Goal: Task Accomplishment & Management: Manage account settings

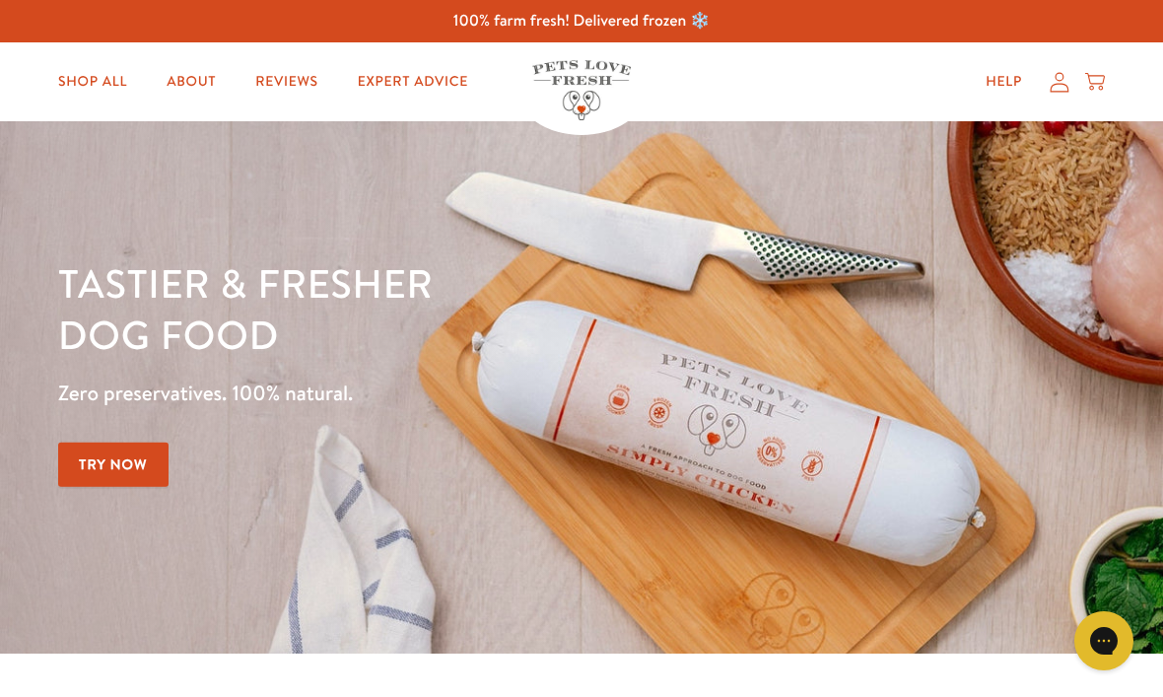
click at [1058, 90] on icon at bounding box center [1059, 82] width 20 height 21
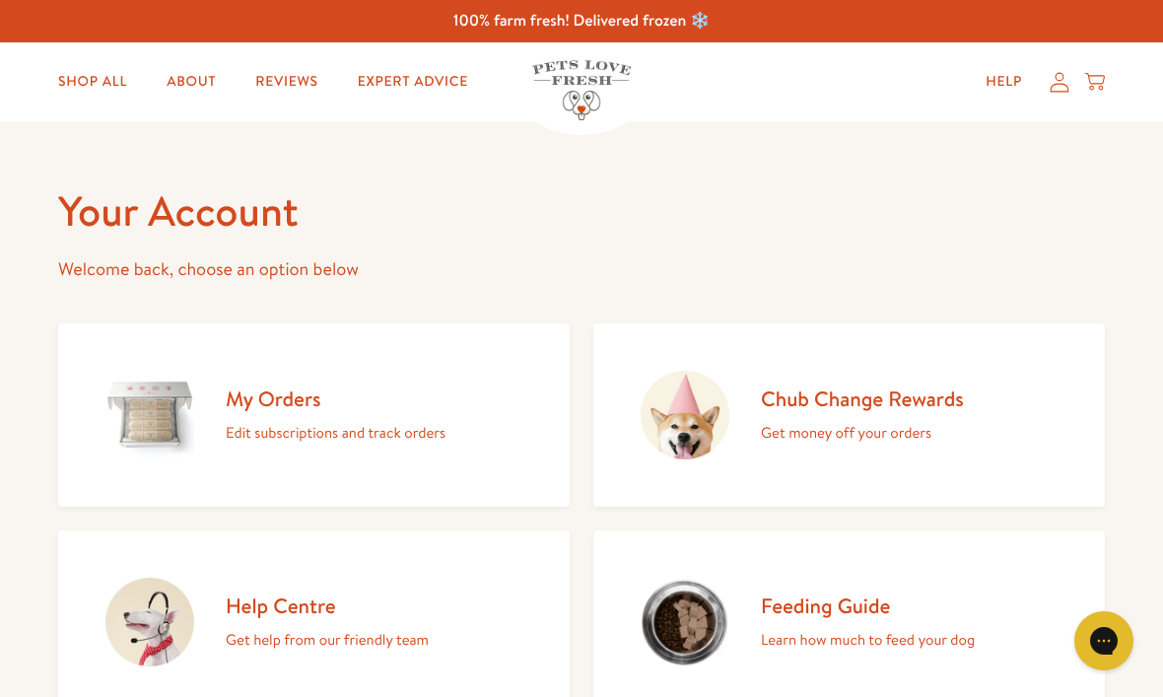
click at [296, 396] on h2 "My Orders" at bounding box center [336, 398] width 220 height 27
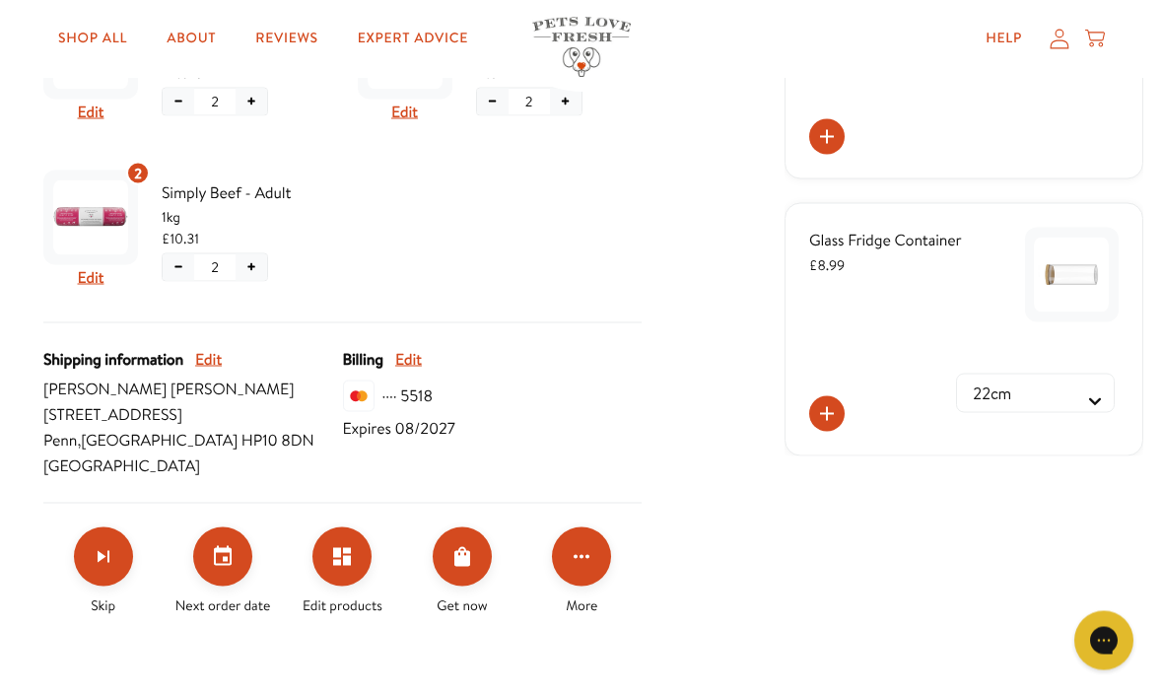
scroll to position [576, 0]
click at [225, 564] on icon "Set your next order date" at bounding box center [223, 555] width 18 height 20
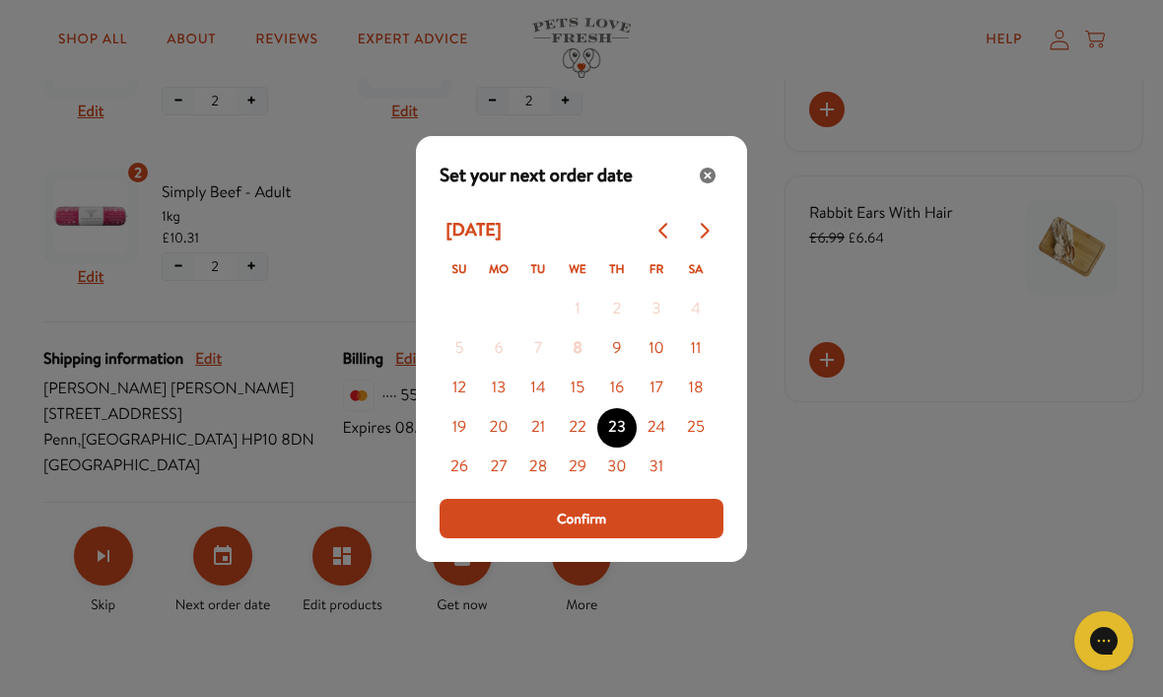
click at [502, 408] on button "13" at bounding box center [498, 388] width 39 height 39
click at [605, 529] on span "Confirm" at bounding box center [581, 518] width 49 height 22
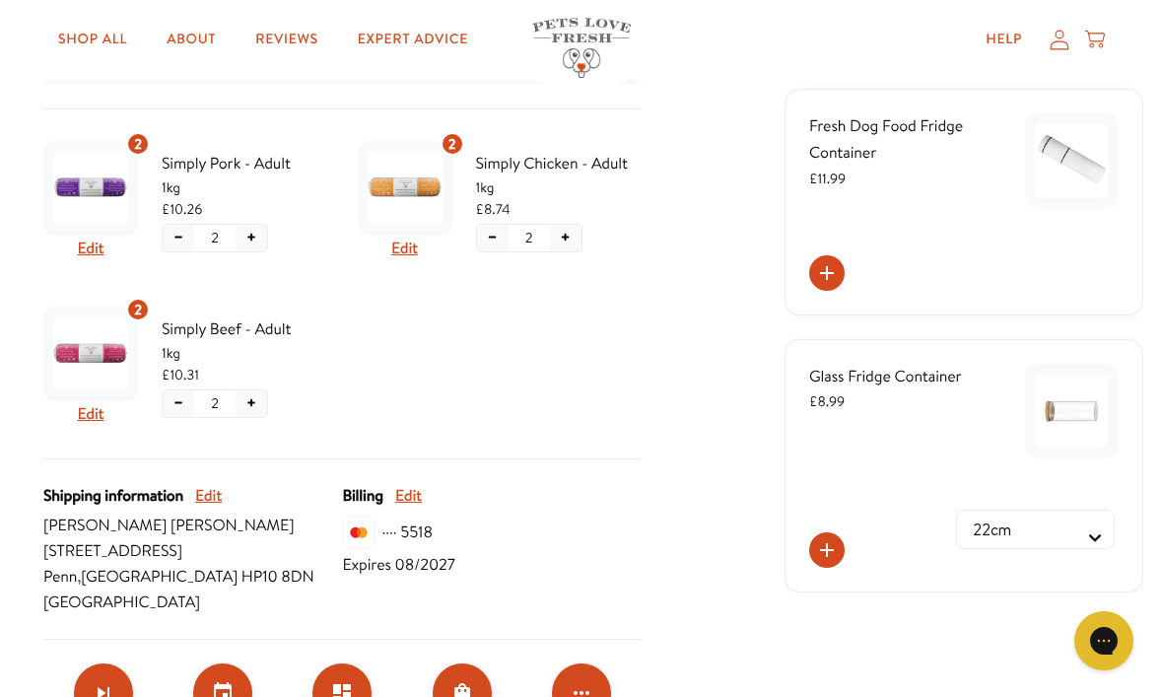
scroll to position [438, 0]
click at [432, 252] on div "2 Edit" at bounding box center [405, 202] width 95 height 120
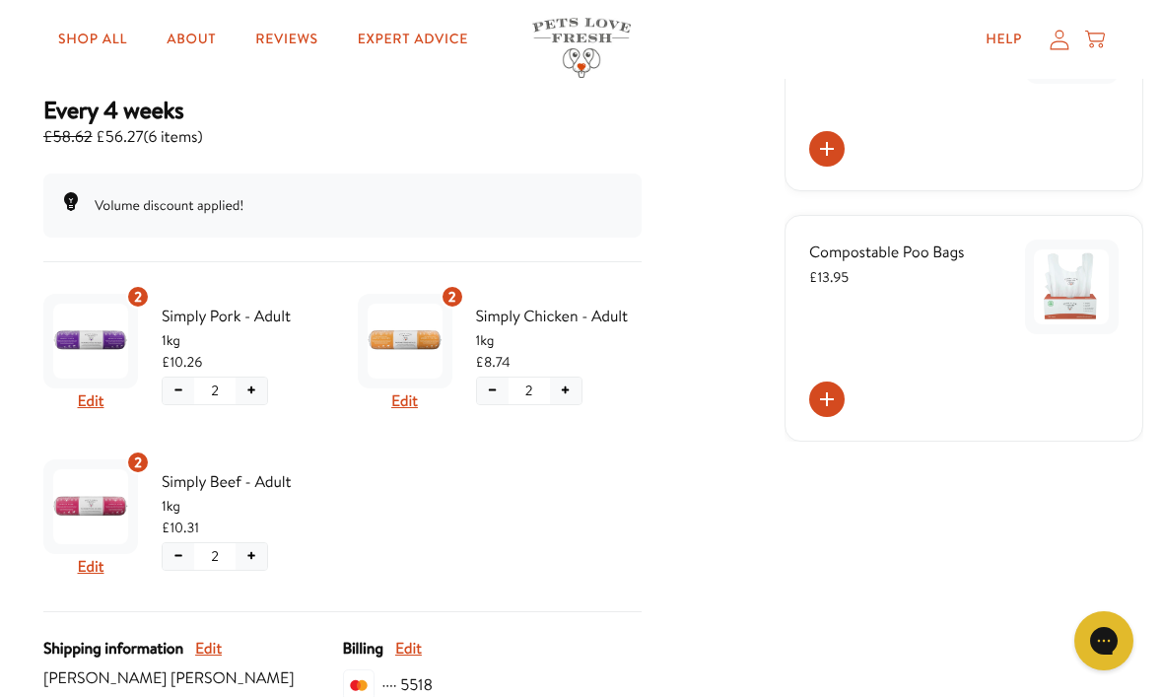
scroll to position [289, 0]
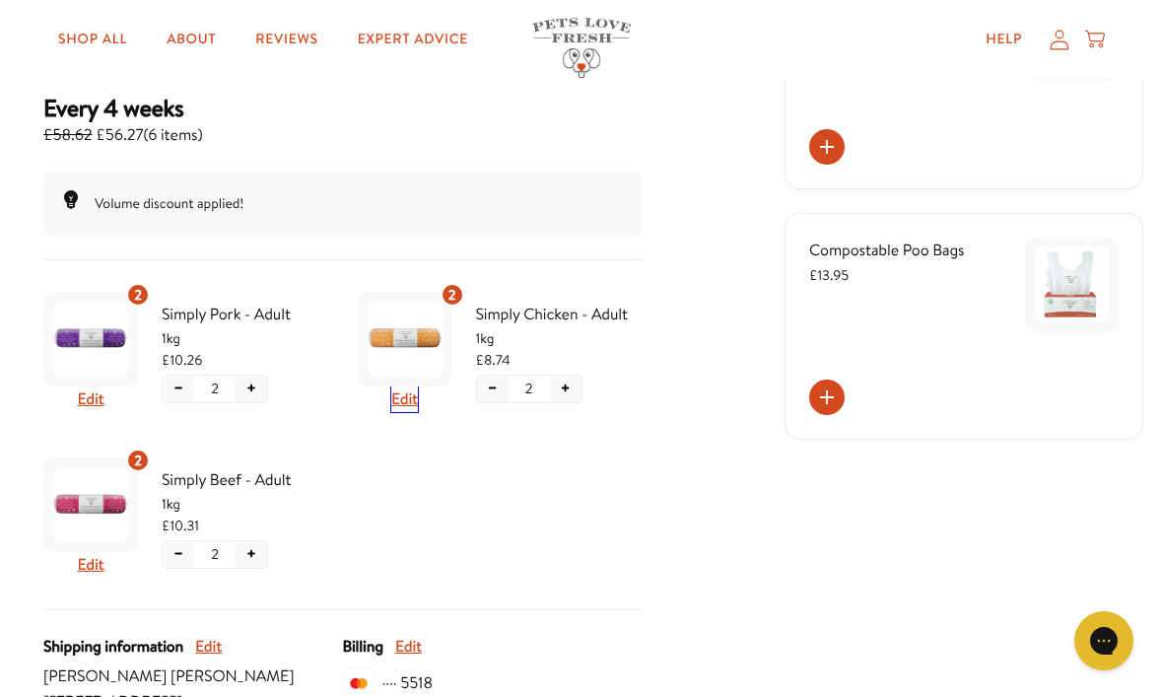
click at [415, 390] on button "Edit" at bounding box center [404, 399] width 27 height 26
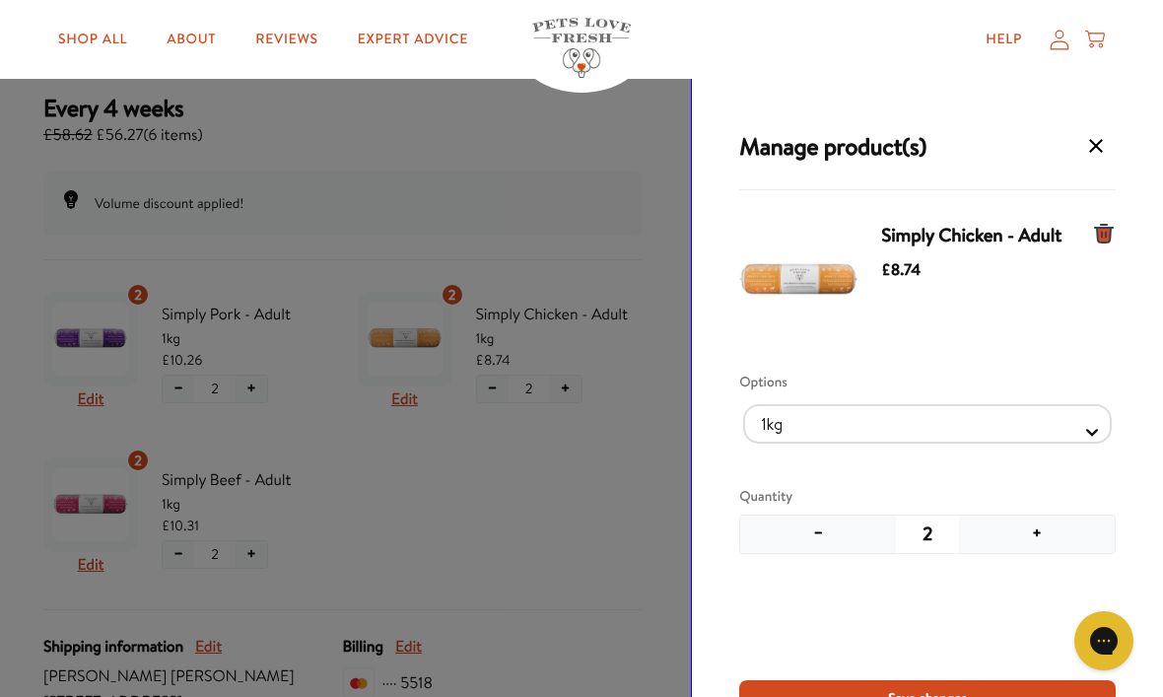
click at [1047, 532] on button "+" at bounding box center [1037, 533] width 156 height 37
click at [943, 696] on span "Save changes" at bounding box center [927, 698] width 79 height 22
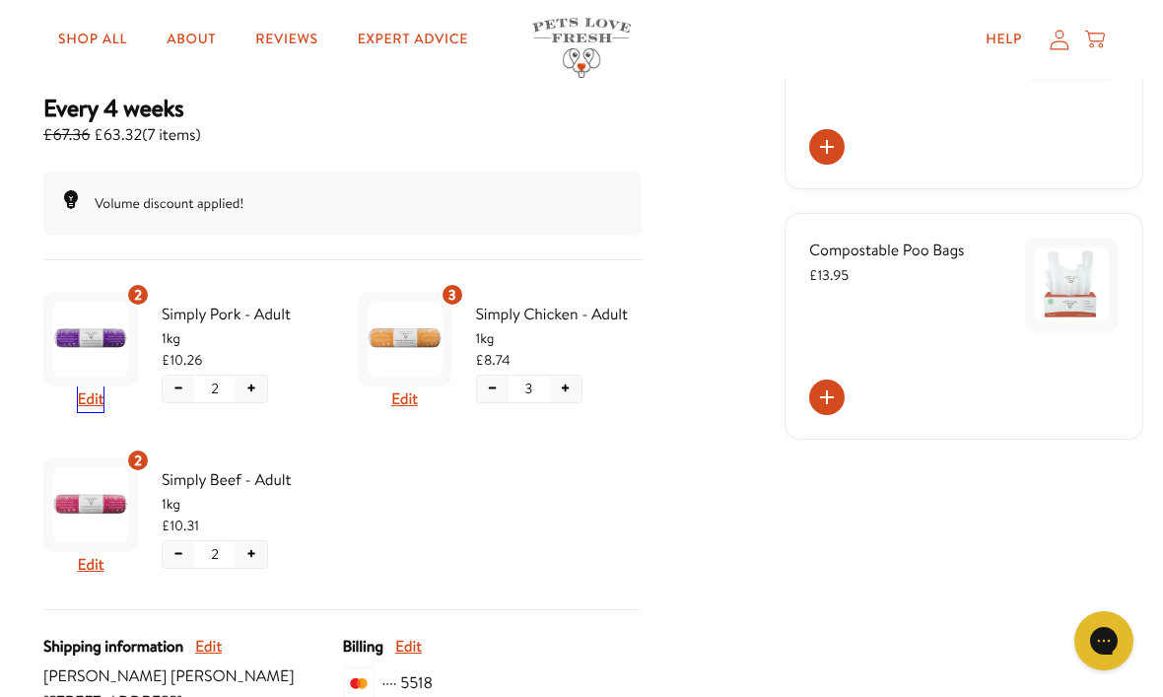
click at [100, 402] on button "Edit" at bounding box center [91, 399] width 27 height 26
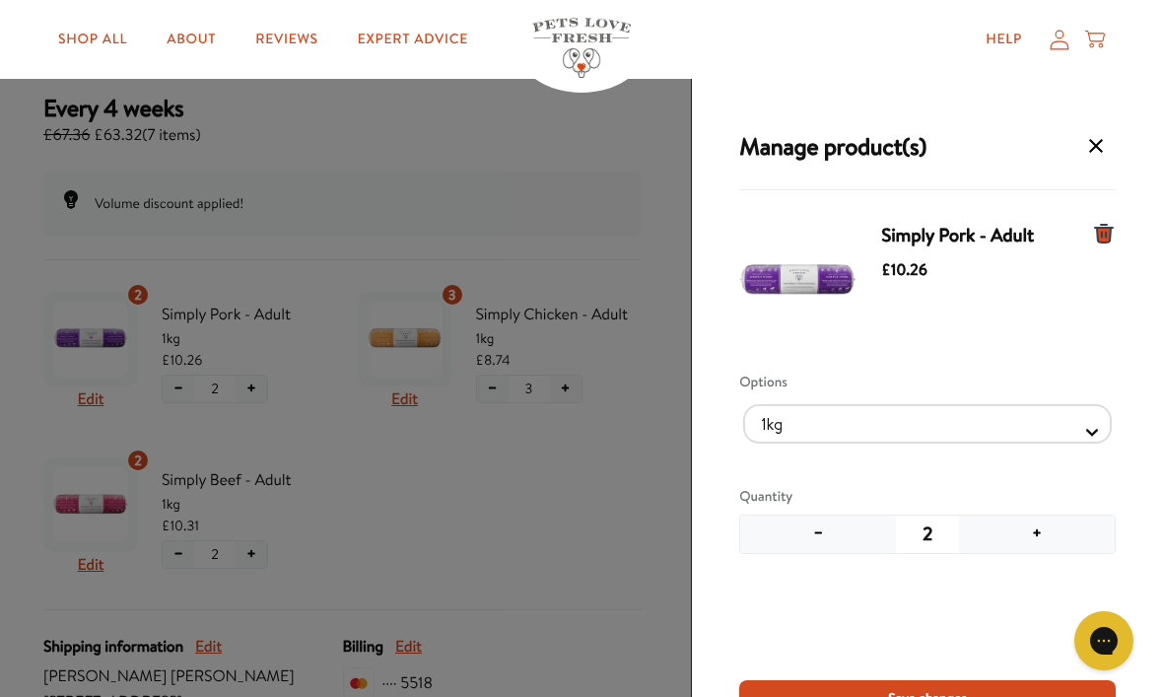
click at [1049, 532] on button "+" at bounding box center [1037, 533] width 156 height 37
click at [854, 686] on button "Save changes" at bounding box center [927, 697] width 376 height 35
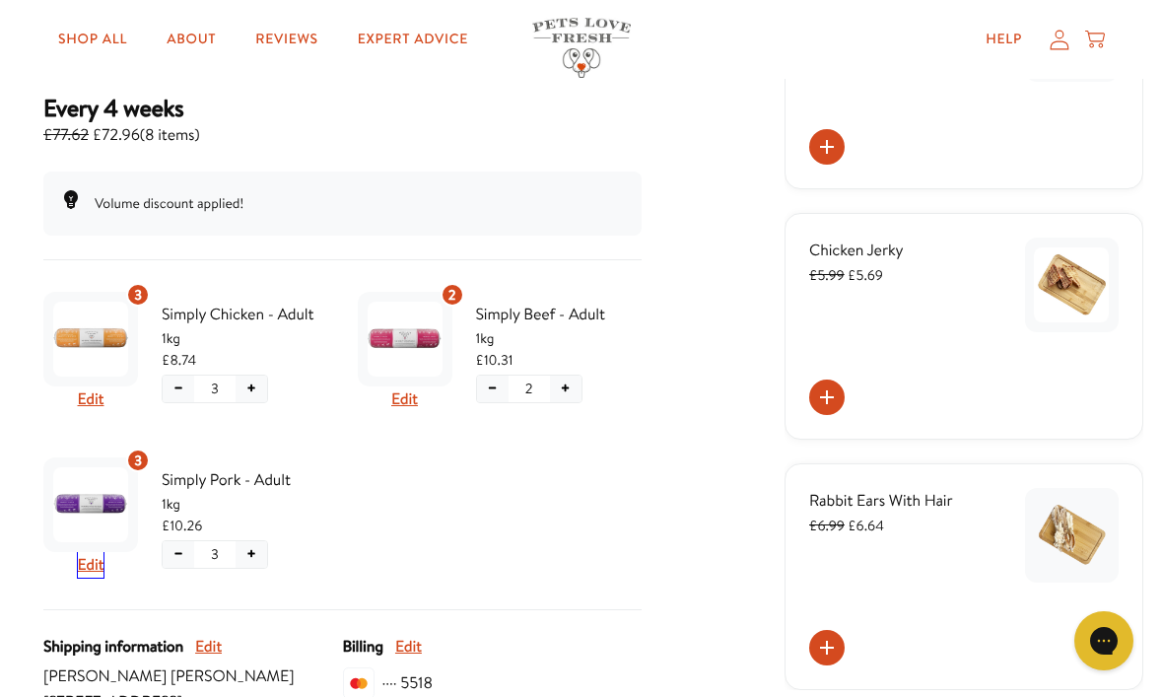
click at [101, 569] on button "Edit" at bounding box center [91, 565] width 27 height 26
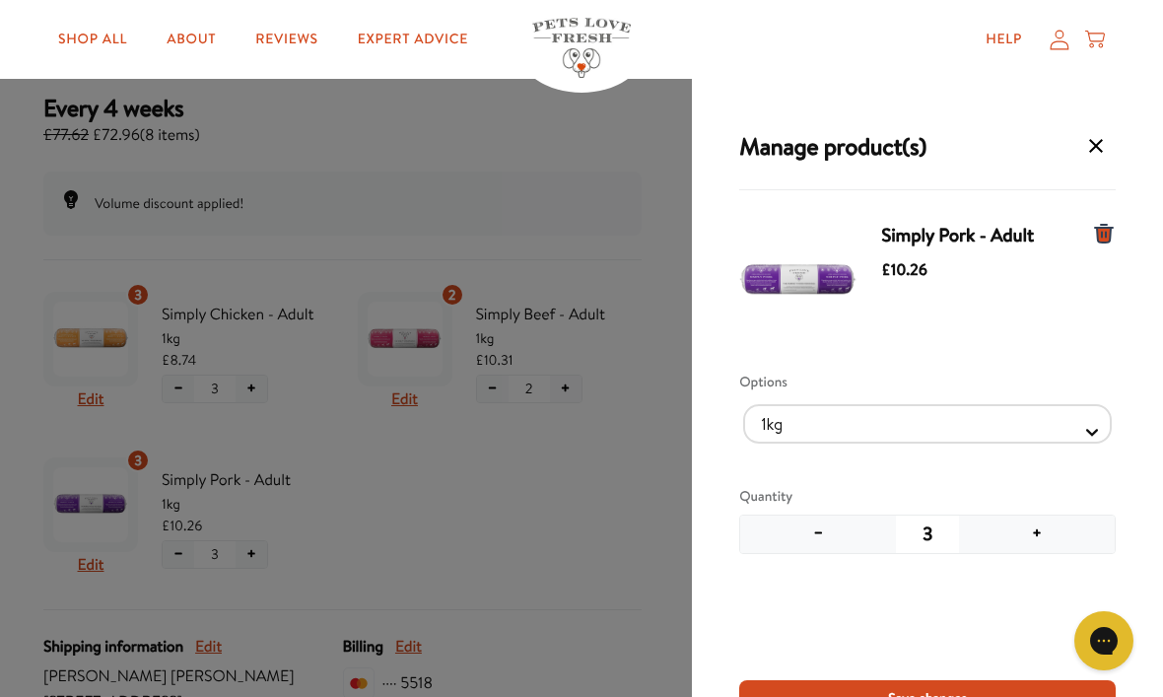
click at [425, 394] on div "Manage product(s) Simply Pork - Adult £10.26 Options 1kg 600g Quantity − 3 + Sa…" at bounding box center [581, 381] width 1163 height 763
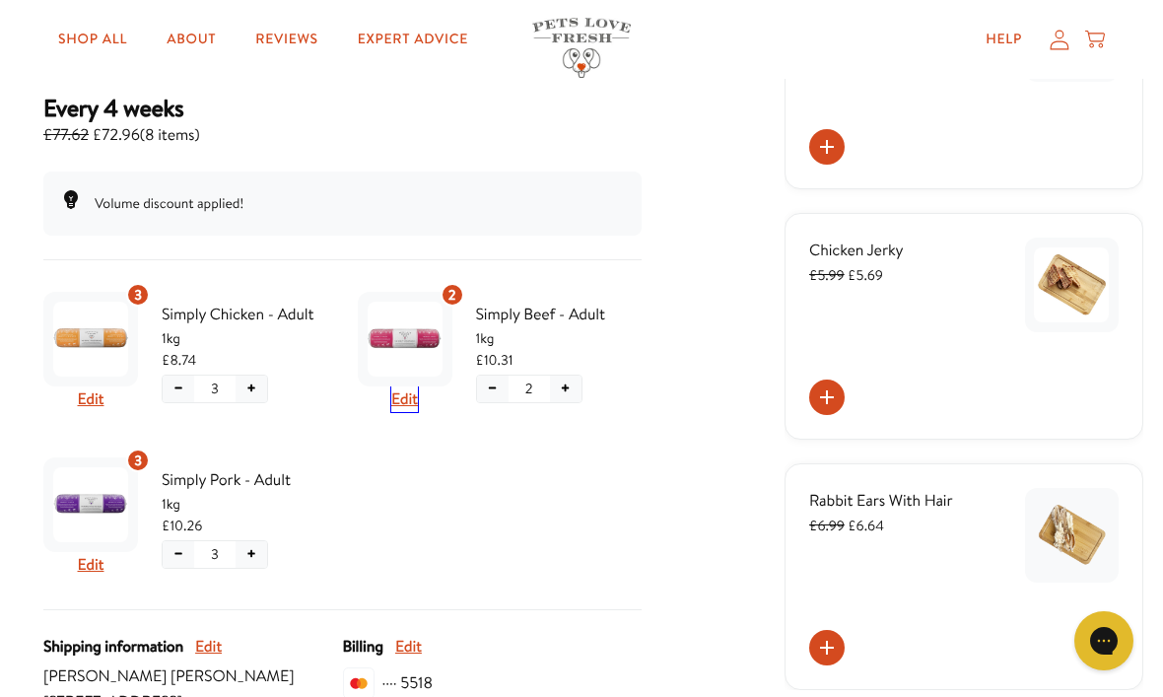
click at [400, 402] on button "Edit" at bounding box center [404, 399] width 27 height 26
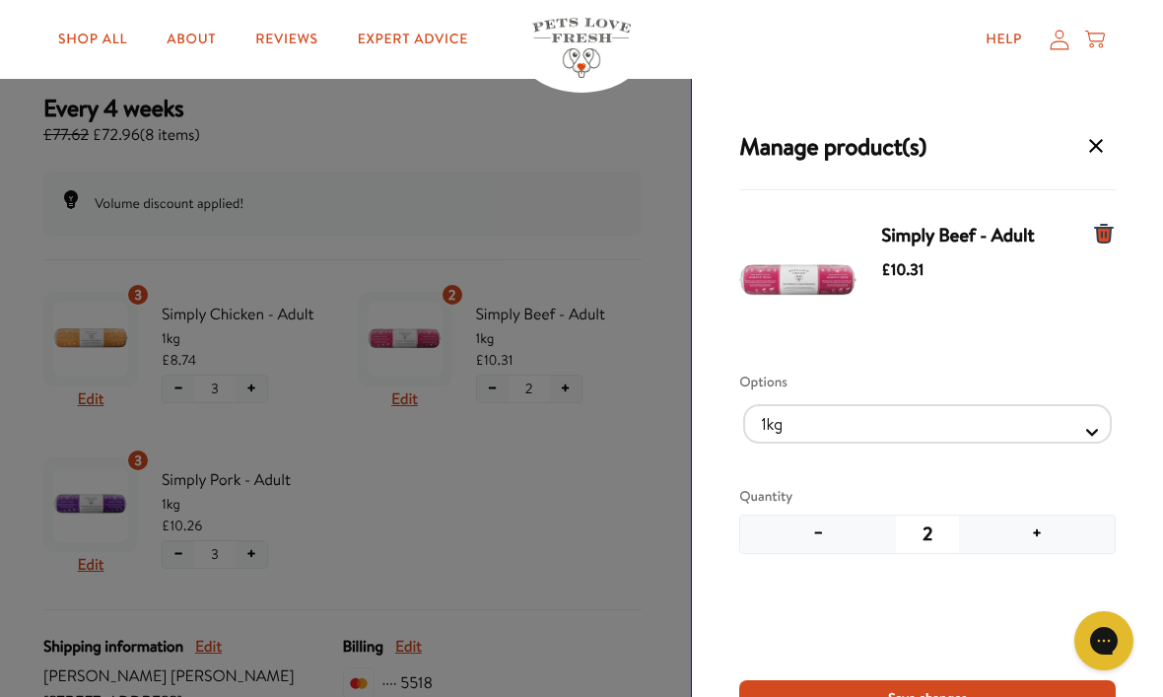
click at [1039, 542] on button "+" at bounding box center [1037, 533] width 156 height 37
click at [954, 696] on span "Save changes" at bounding box center [927, 698] width 79 height 22
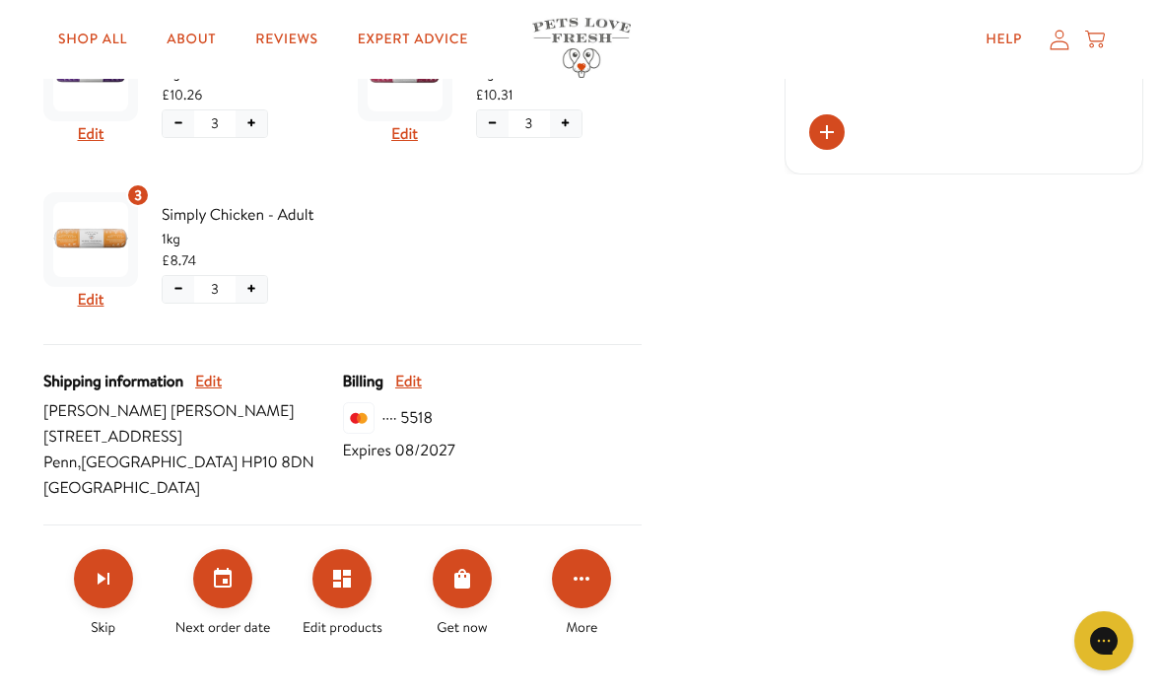
scroll to position [555, 0]
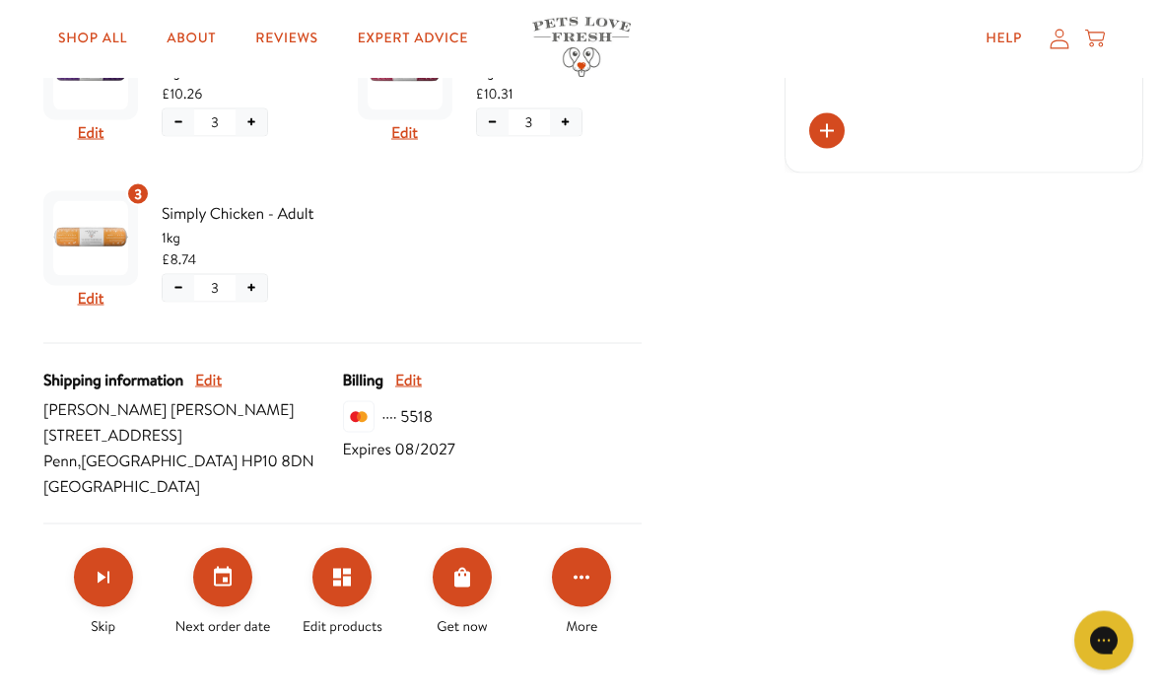
click at [589, 575] on icon "Click for more options" at bounding box center [582, 578] width 24 height 24
click at [361, 575] on div at bounding box center [581, 348] width 1163 height 697
click at [359, 571] on button "Edit products" at bounding box center [341, 576] width 59 height 59
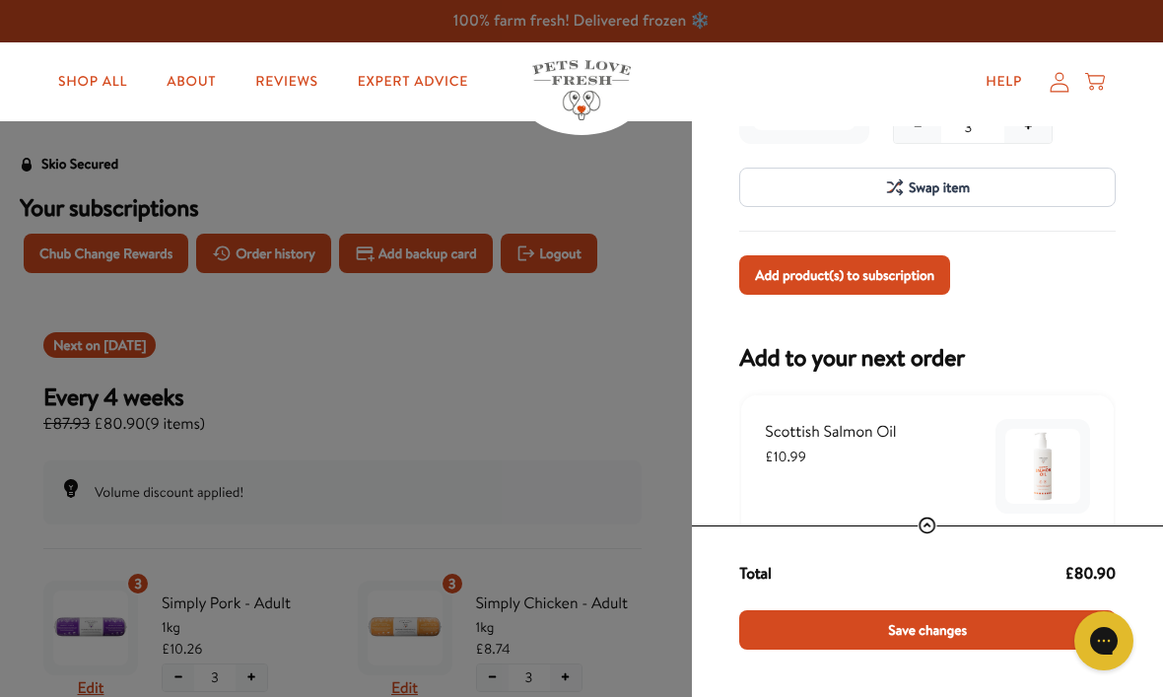
scroll to position [680, 0]
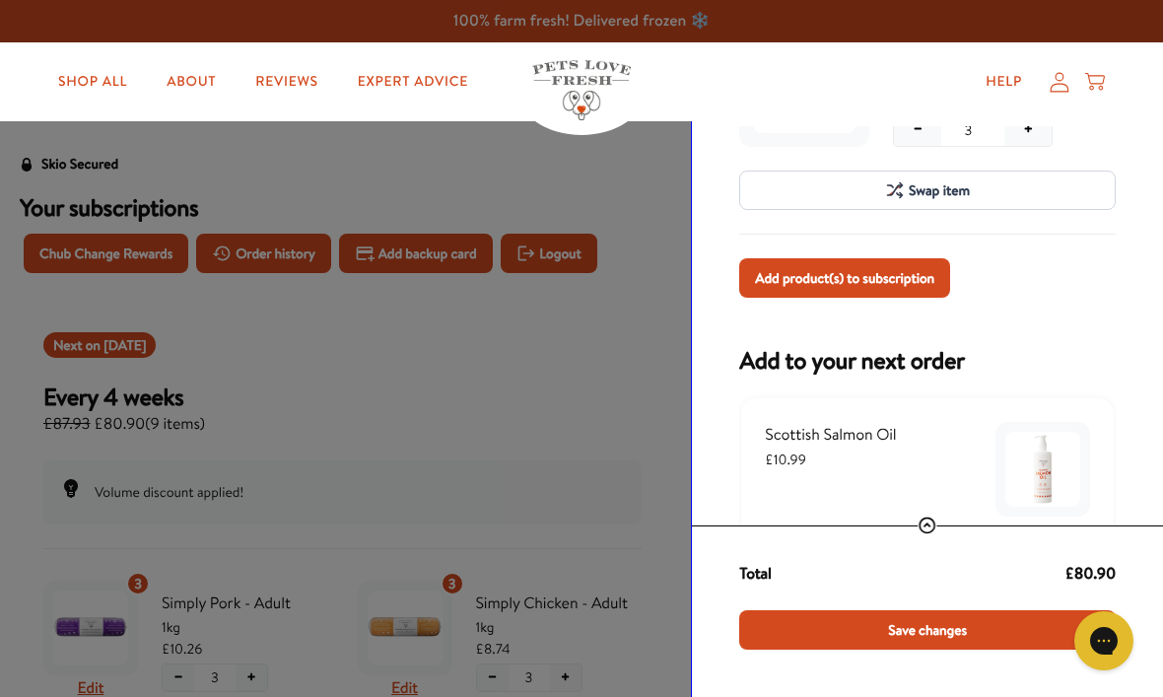
click at [885, 281] on span "Add product(s) to subscription" at bounding box center [844, 278] width 179 height 22
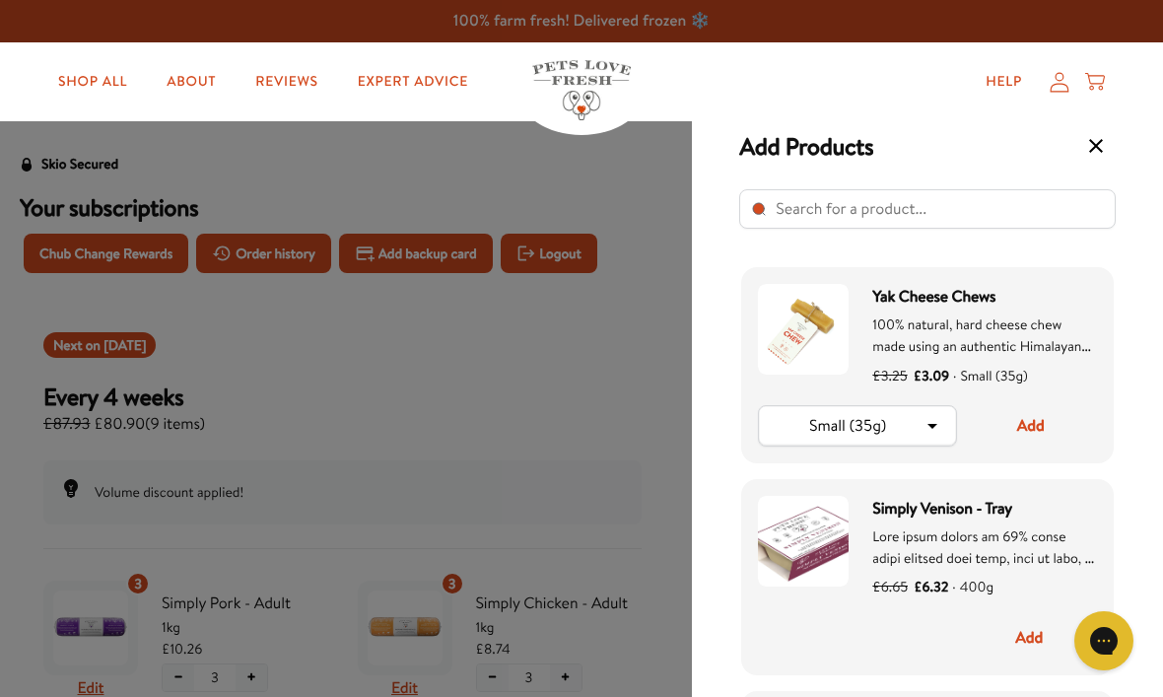
click at [798, 203] on input "Select product" at bounding box center [927, 208] width 376 height 39
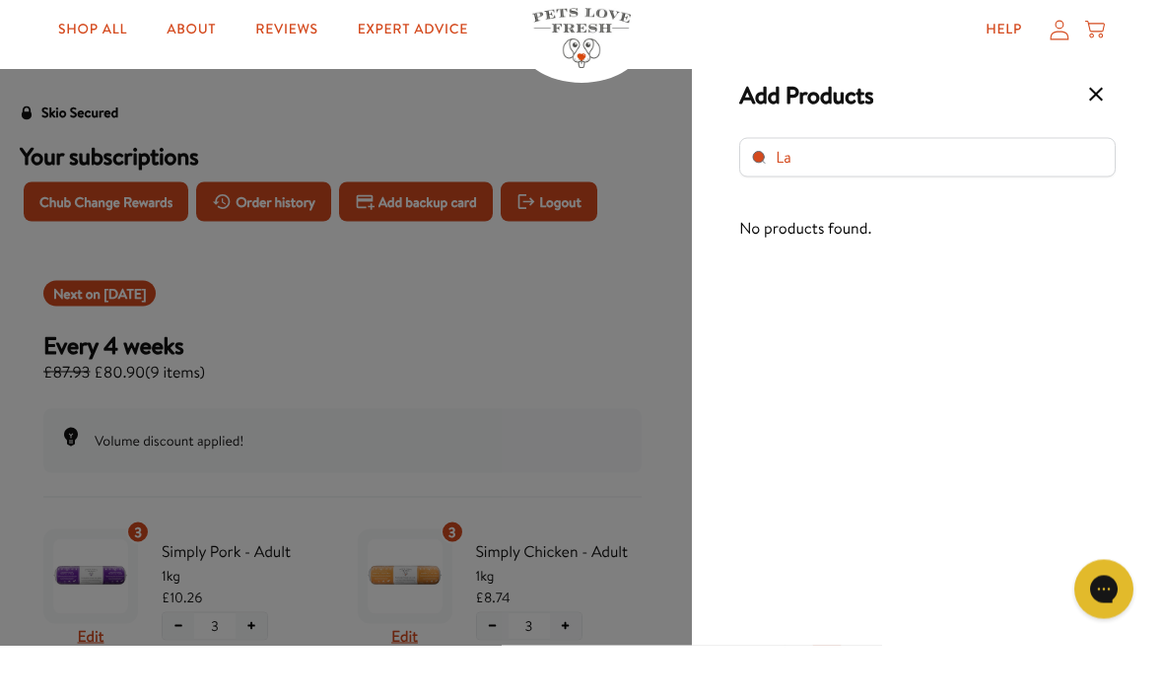
type input "L"
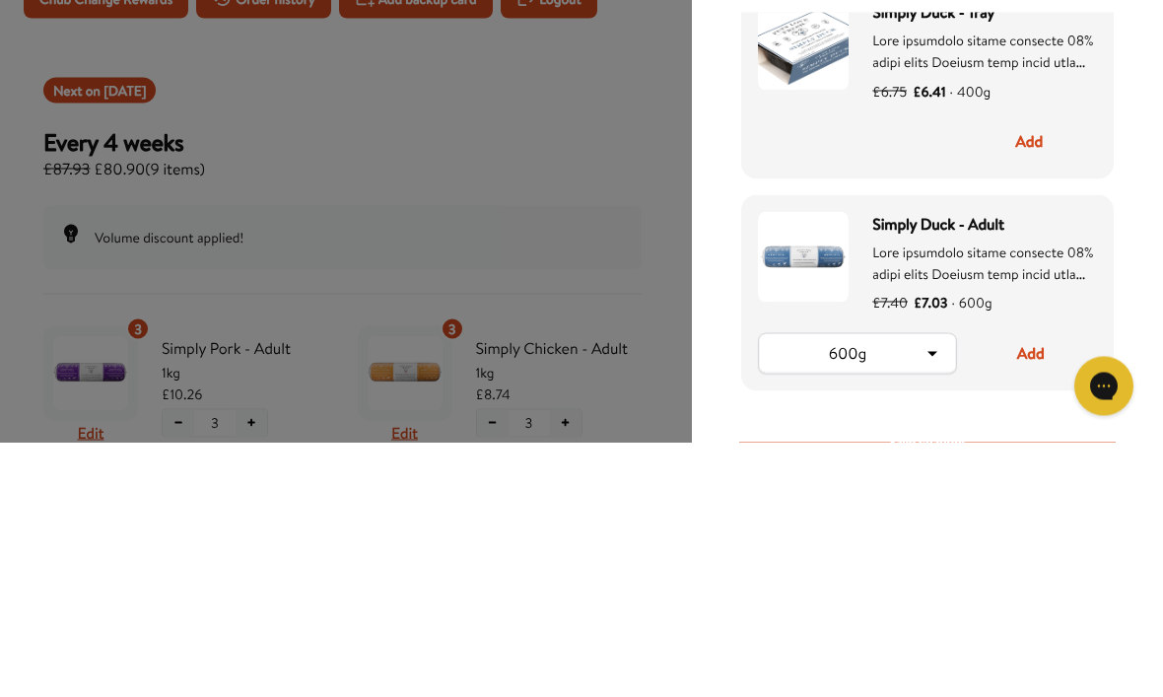
scroll to position [28, 0]
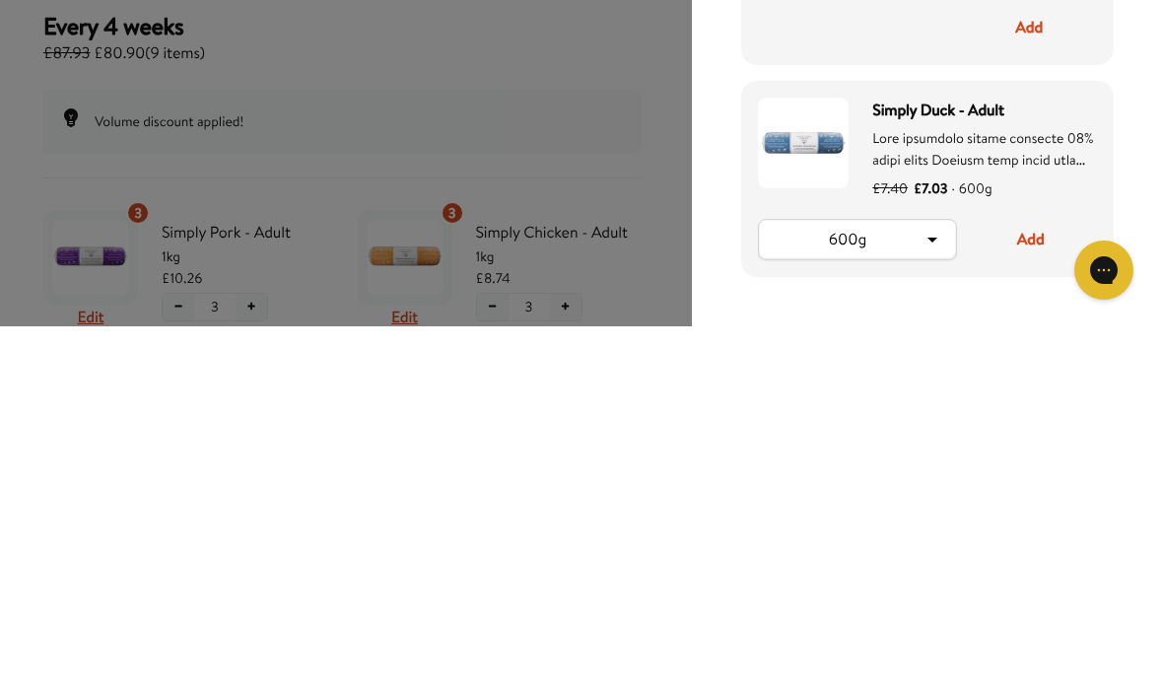
type input "Duck"
click at [1033, 589] on button "Add" at bounding box center [1031, 609] width 132 height 41
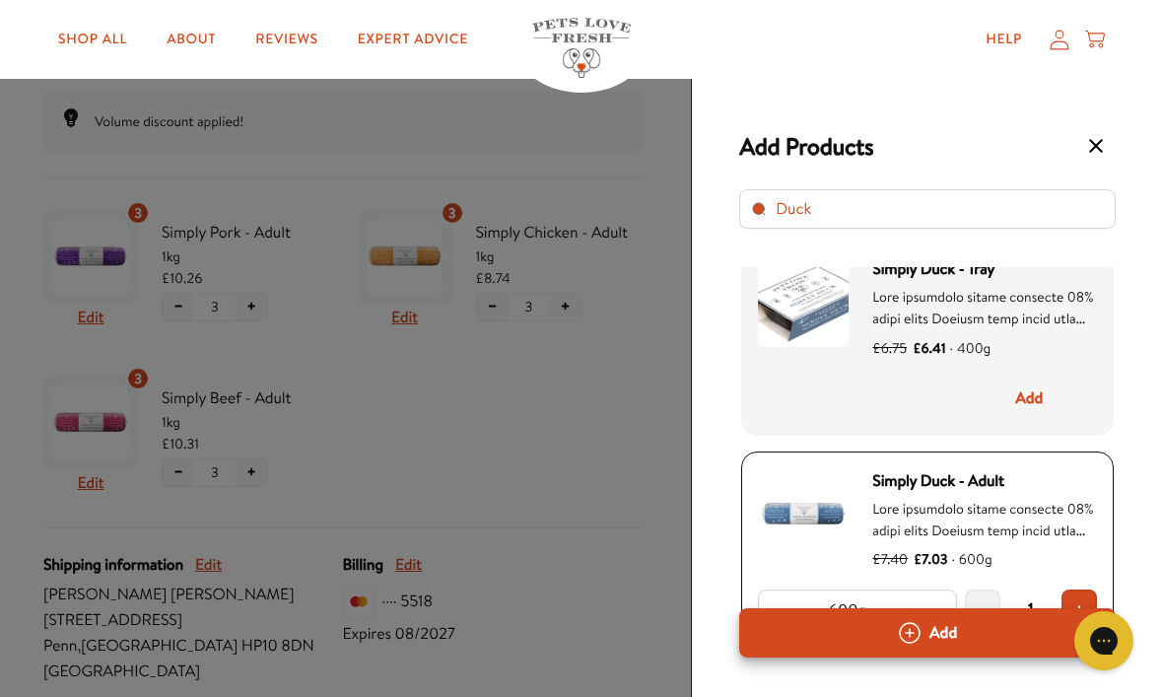
click at [951, 657] on button "Add" at bounding box center [927, 632] width 376 height 49
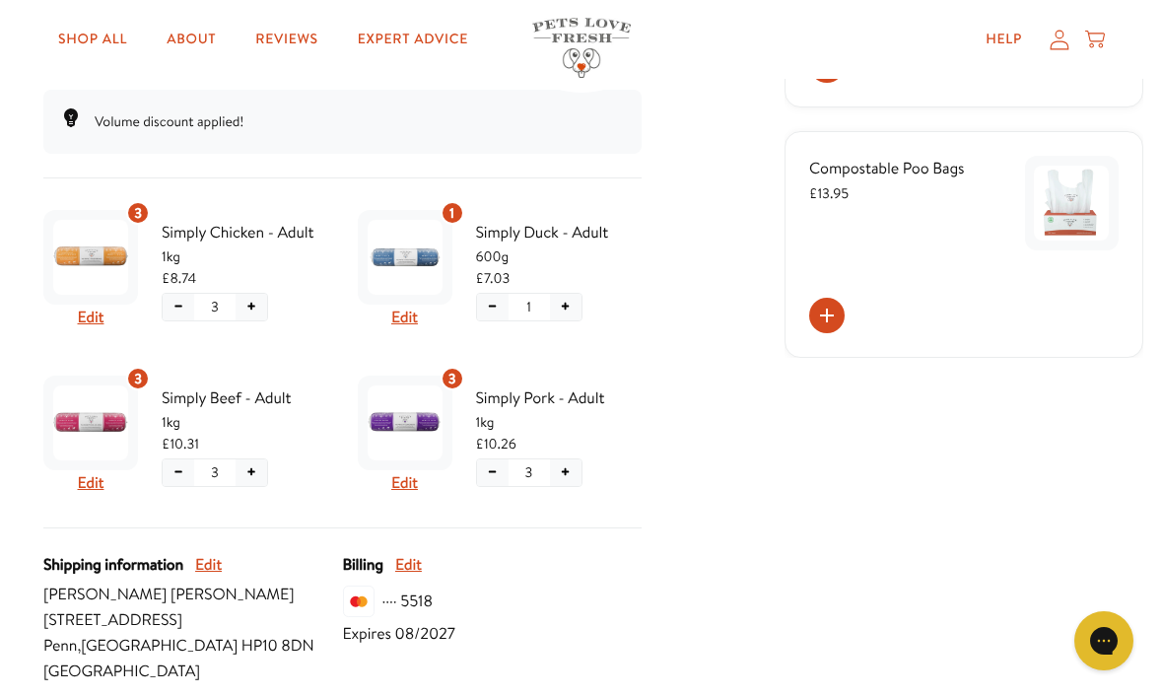
click at [441, 391] on img "Subscription product: Simply Pork - Adult" at bounding box center [405, 422] width 75 height 75
click at [405, 493] on button "Edit" at bounding box center [404, 483] width 27 height 26
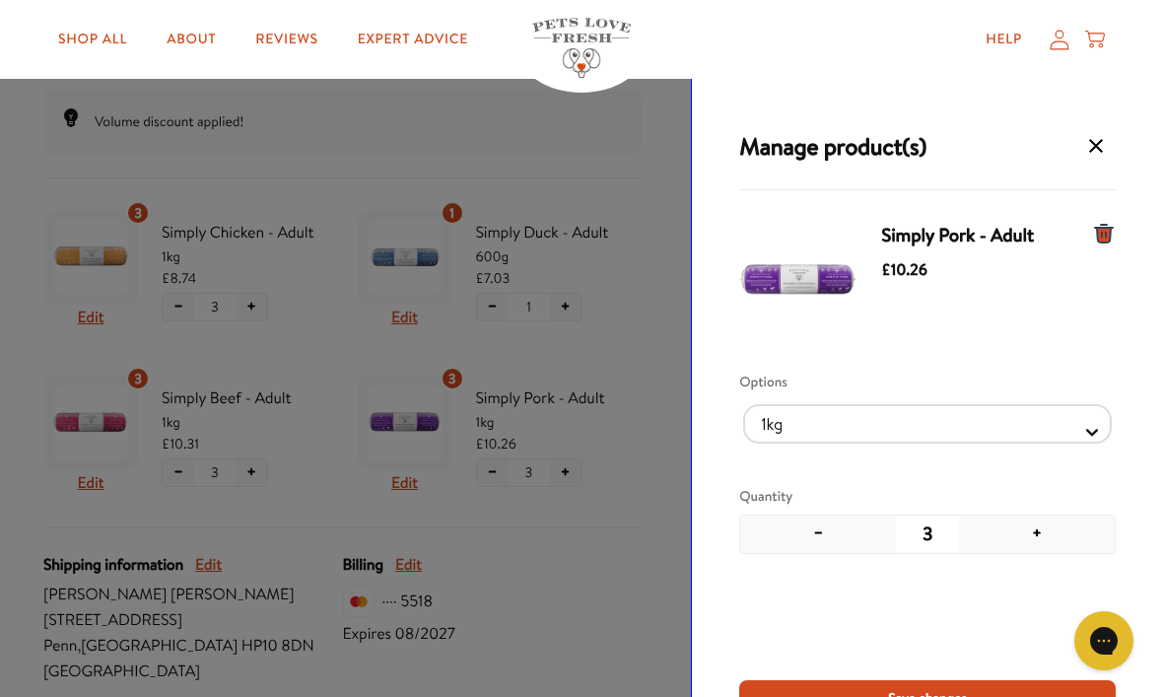
click at [1046, 536] on button "+" at bounding box center [1037, 533] width 156 height 37
click at [913, 688] on span "Save changes" at bounding box center [927, 698] width 79 height 22
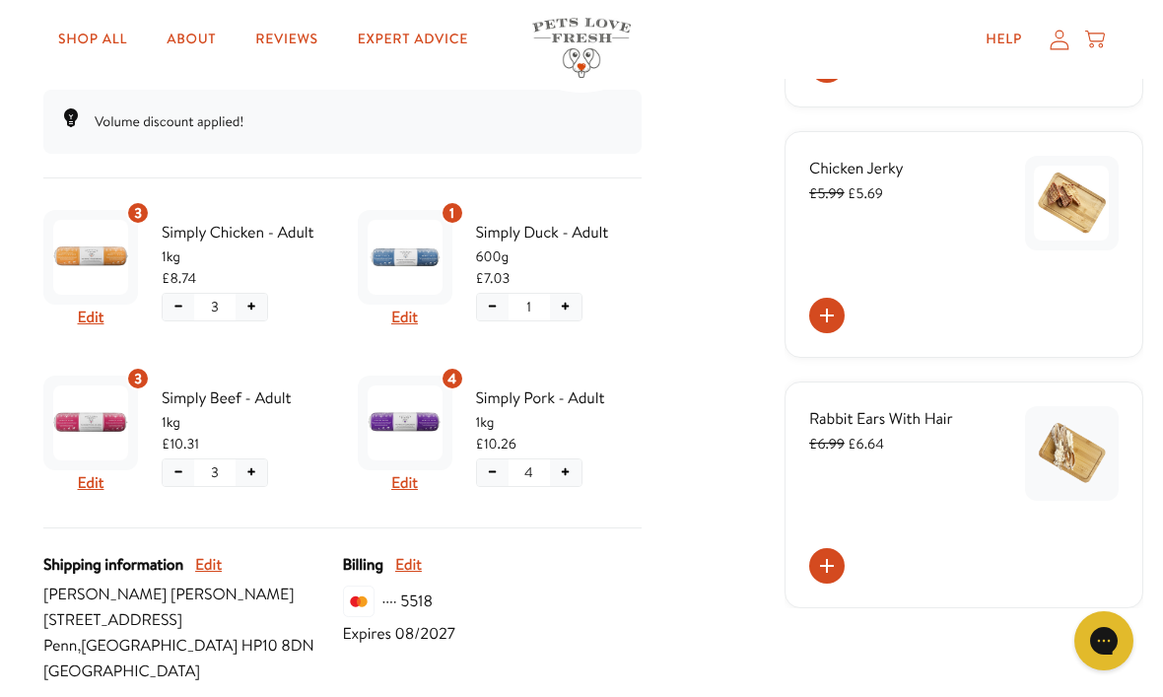
click at [116, 316] on div "3 Edit" at bounding box center [90, 270] width 95 height 120
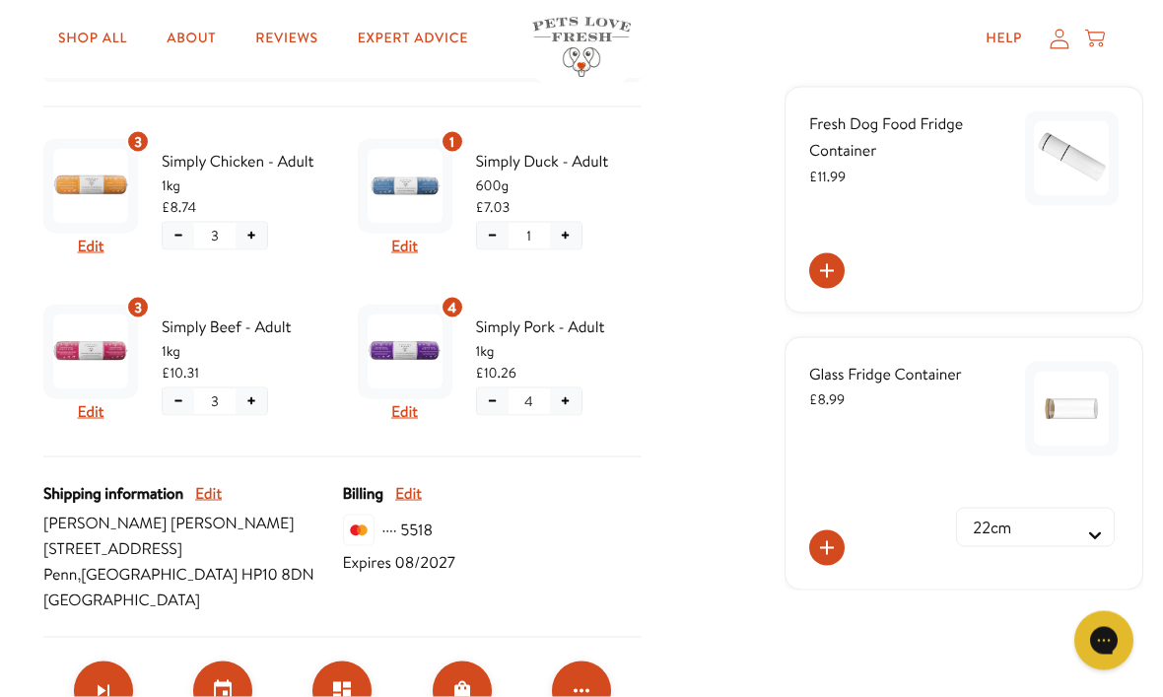
scroll to position [446, 0]
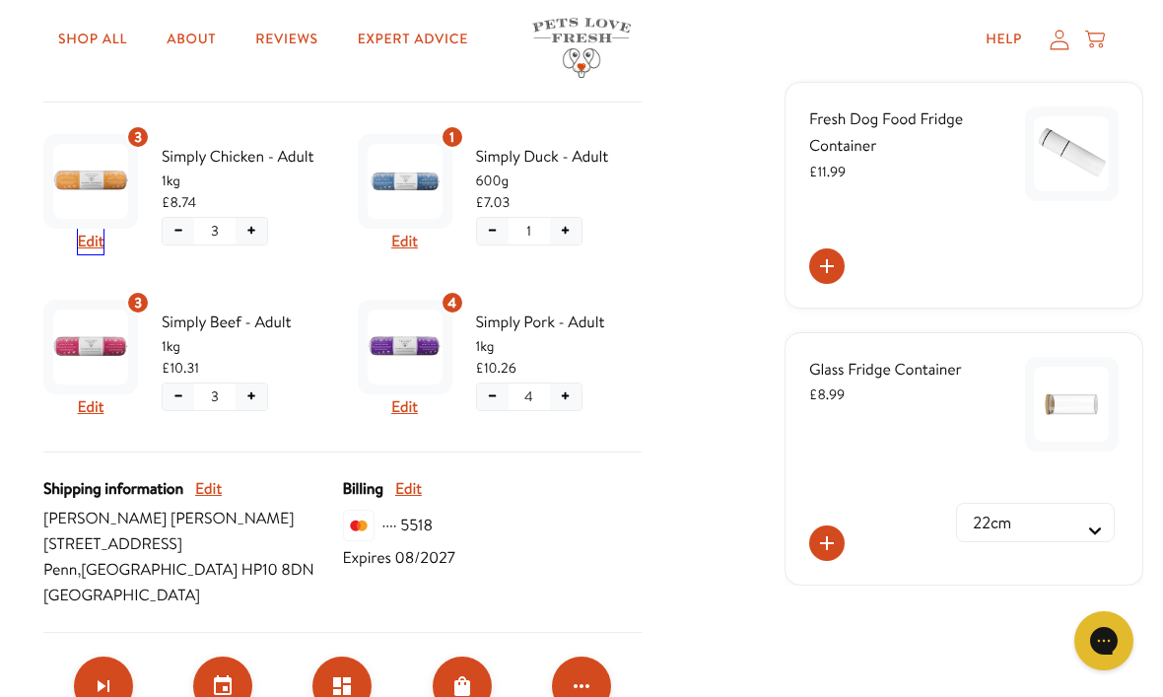
click at [96, 250] on button "Edit" at bounding box center [91, 242] width 27 height 26
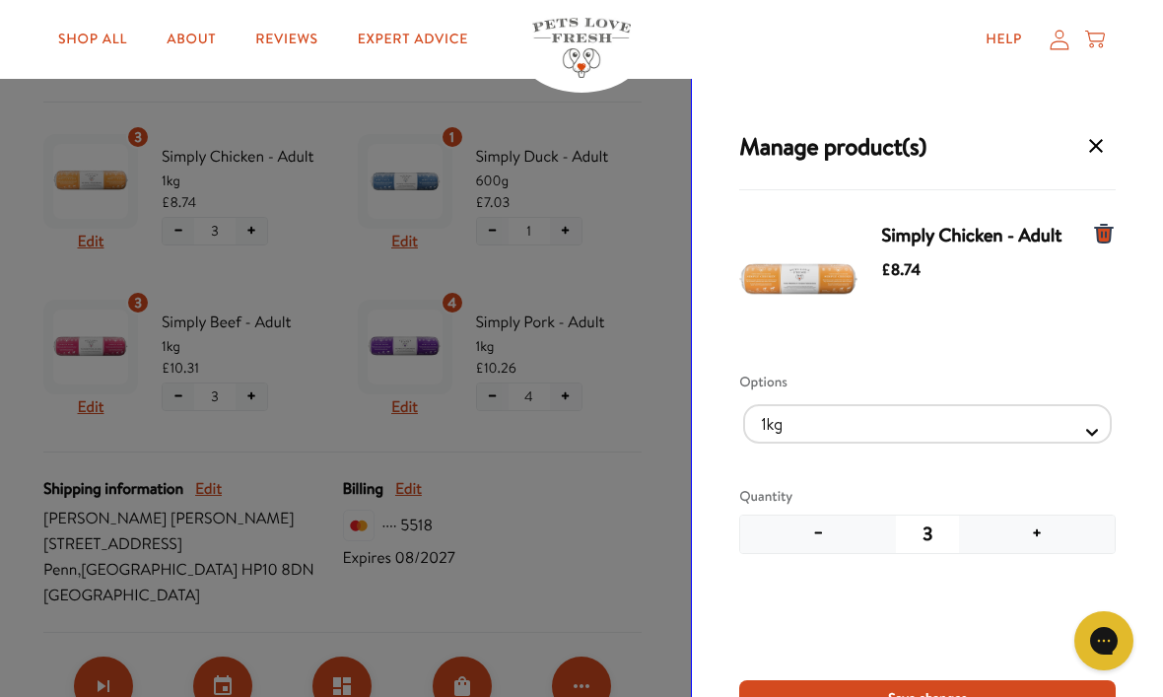
click at [1042, 533] on button "+" at bounding box center [1037, 533] width 156 height 37
click at [967, 696] on span "Save changes" at bounding box center [927, 698] width 79 height 22
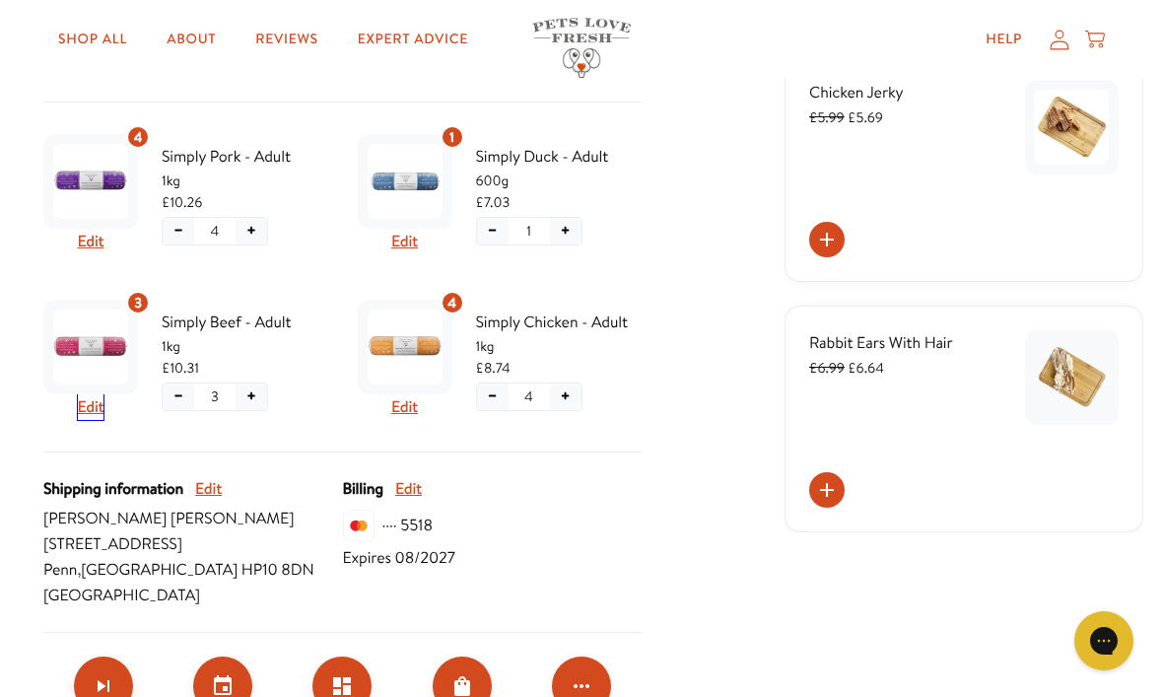
click at [103, 399] on button "Edit" at bounding box center [91, 407] width 27 height 26
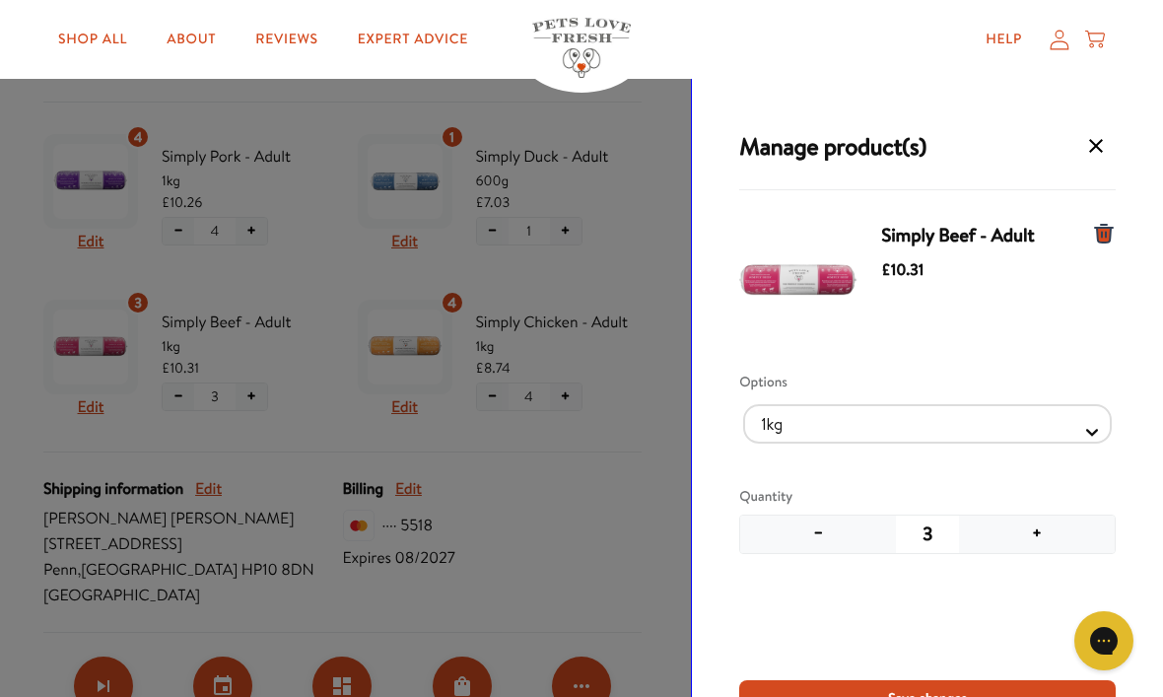
click at [1044, 542] on button "+" at bounding box center [1037, 533] width 156 height 37
click at [927, 696] on span "Save changes" at bounding box center [927, 698] width 79 height 22
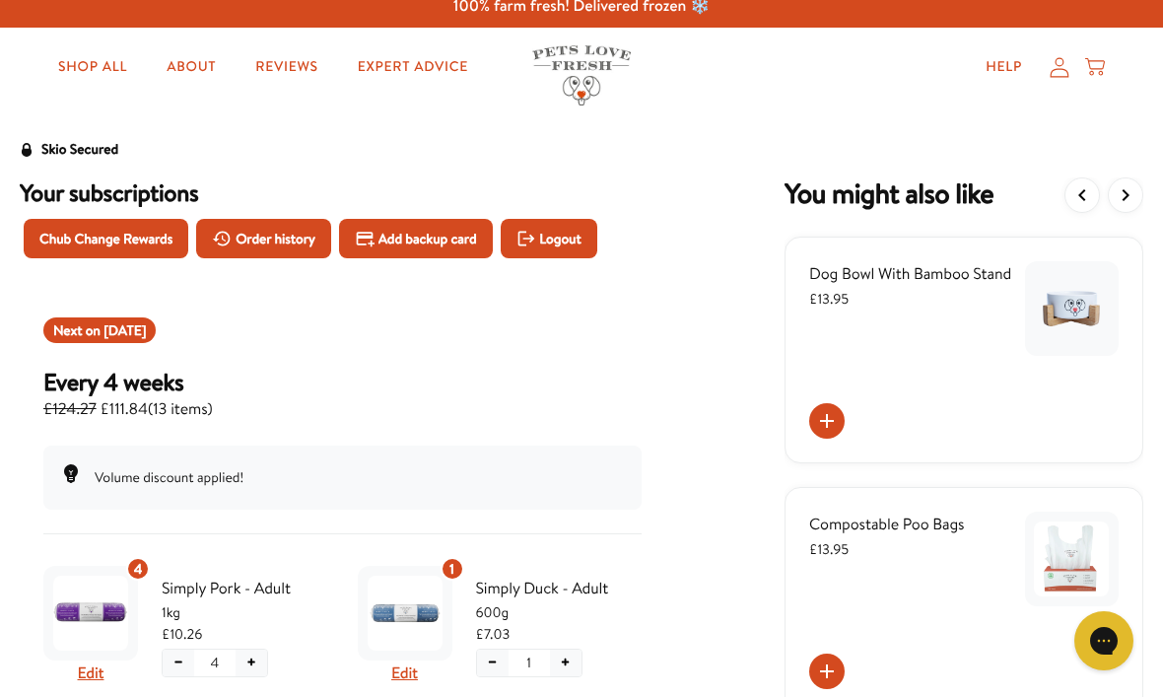
scroll to position [21, 0]
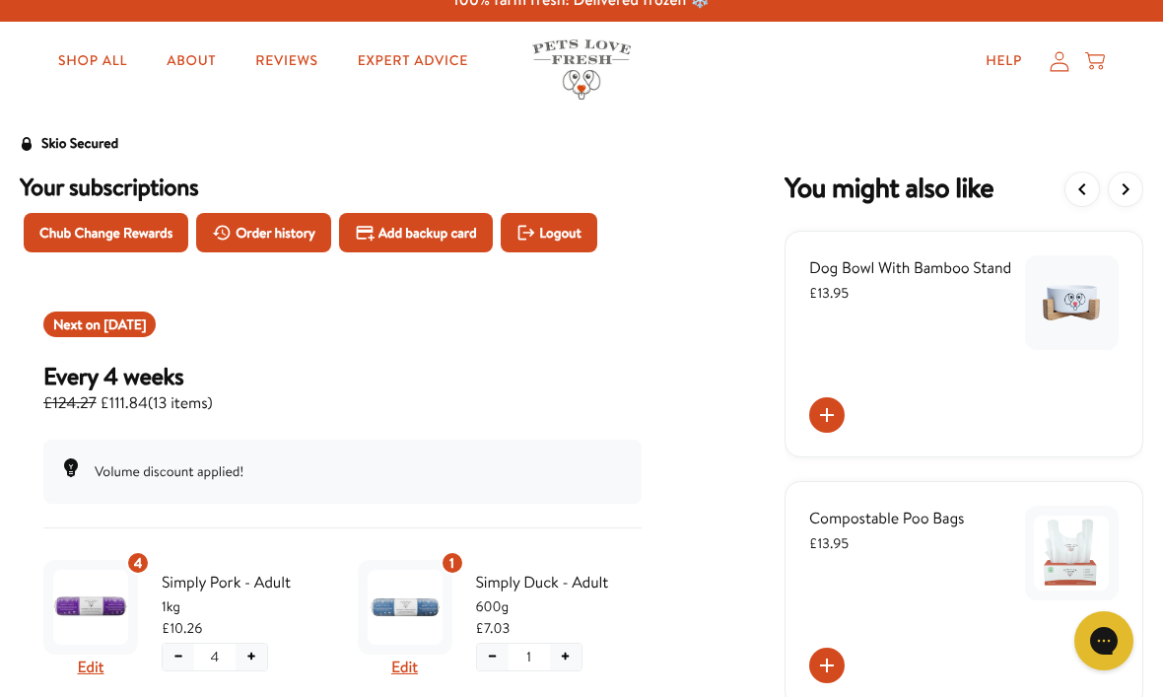
click at [146, 324] on span "Oct 13, 2025" at bounding box center [124, 324] width 42 height 20
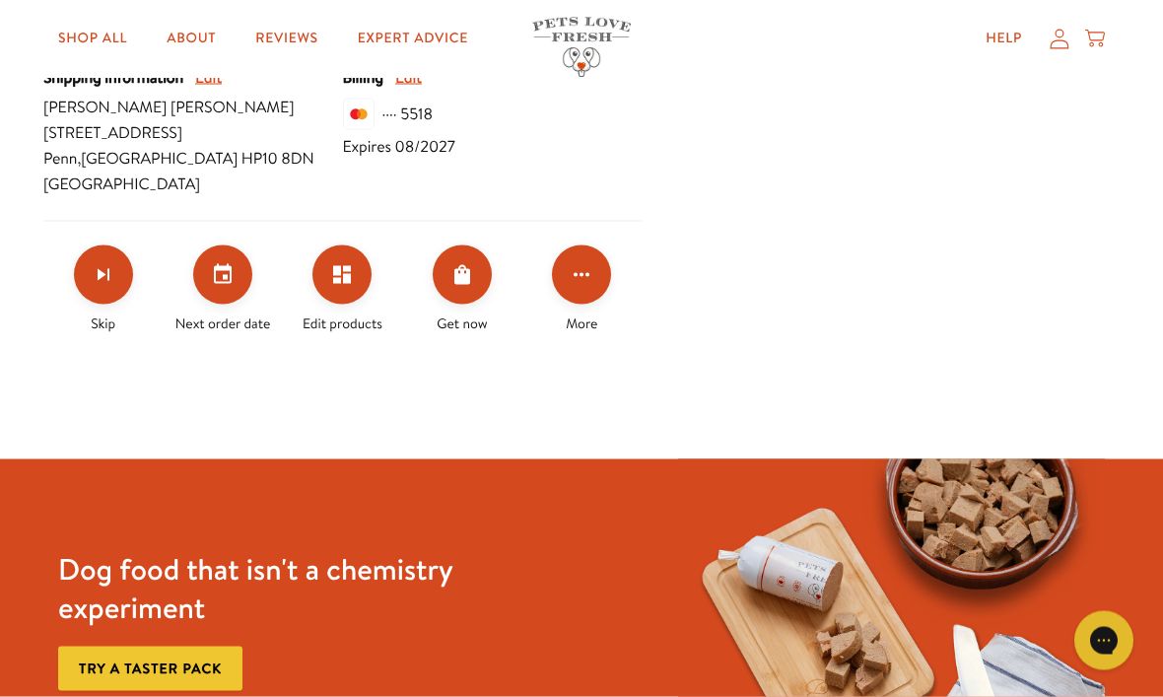
scroll to position [858, 0]
click at [236, 281] on button "Set your next order date" at bounding box center [222, 273] width 59 height 59
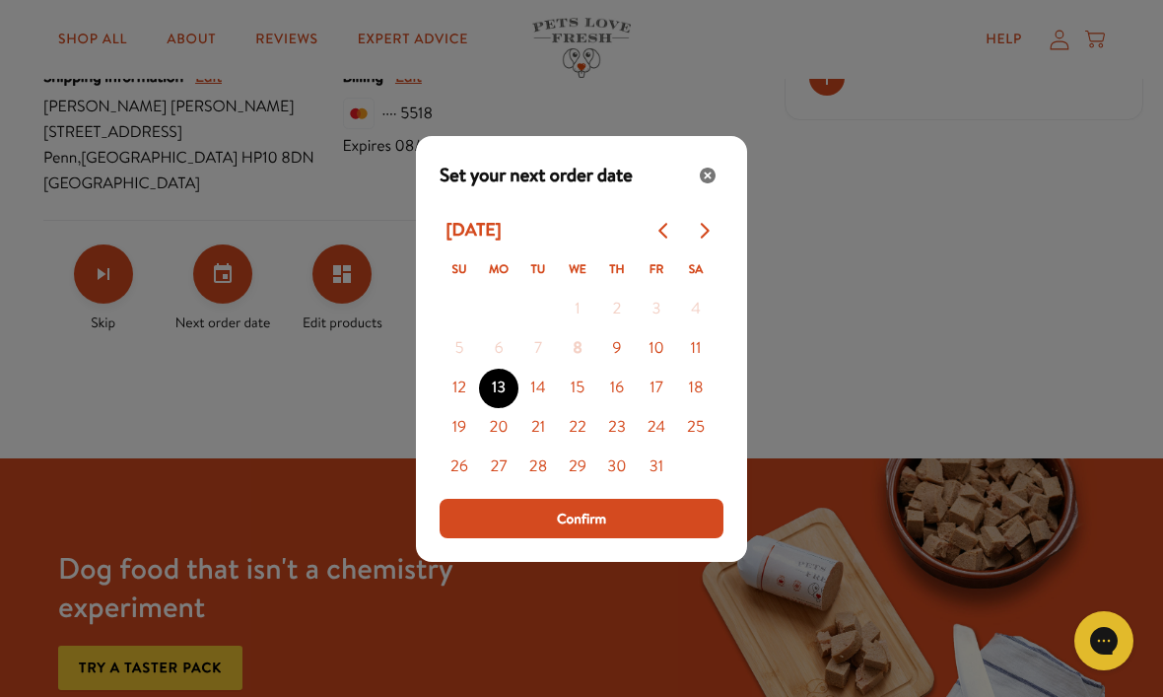
click at [603, 529] on span "Confirm" at bounding box center [581, 518] width 49 height 22
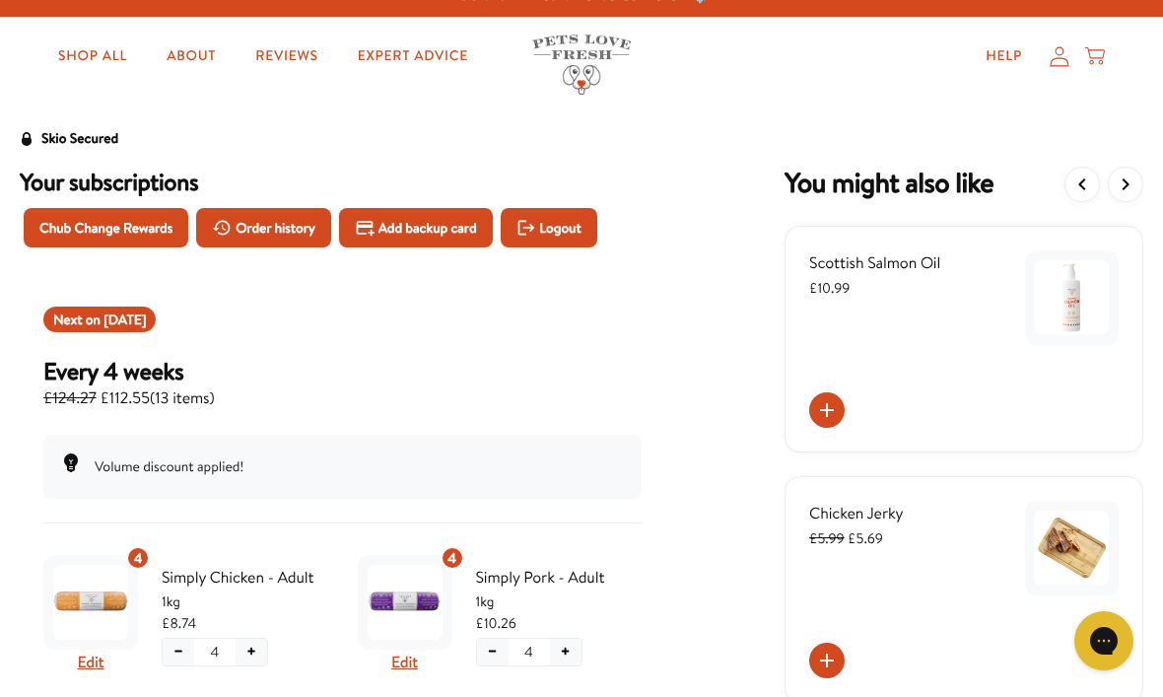
scroll to position [25, 0]
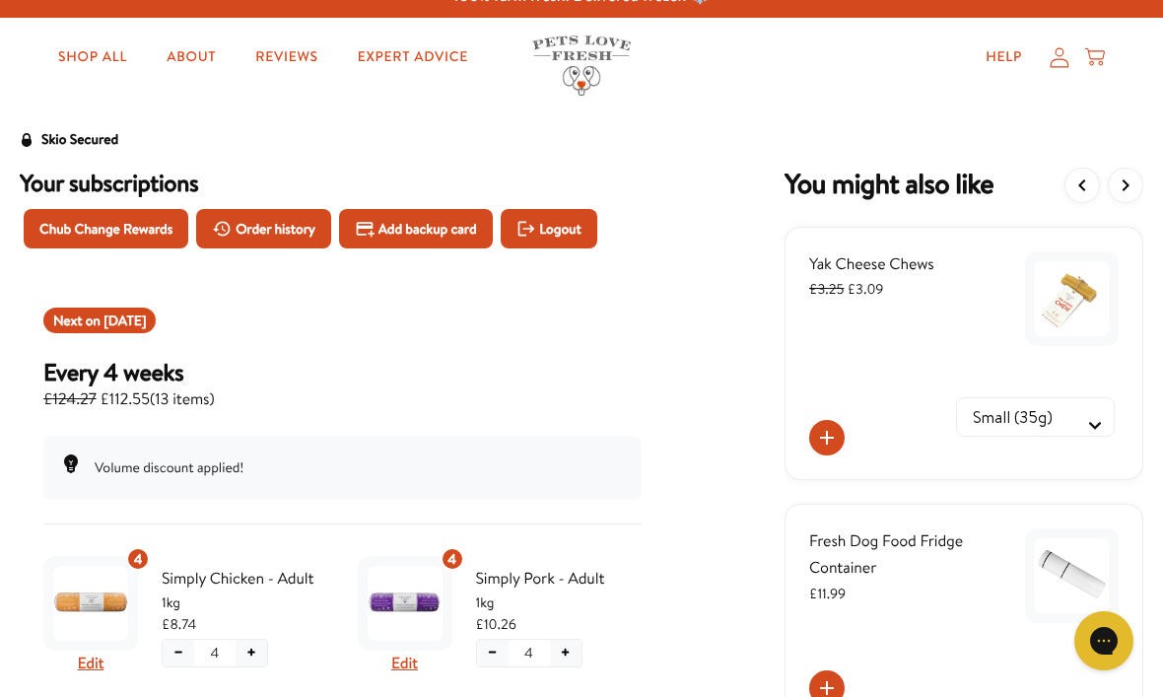
click at [300, 226] on span "Order history" at bounding box center [276, 229] width 80 height 22
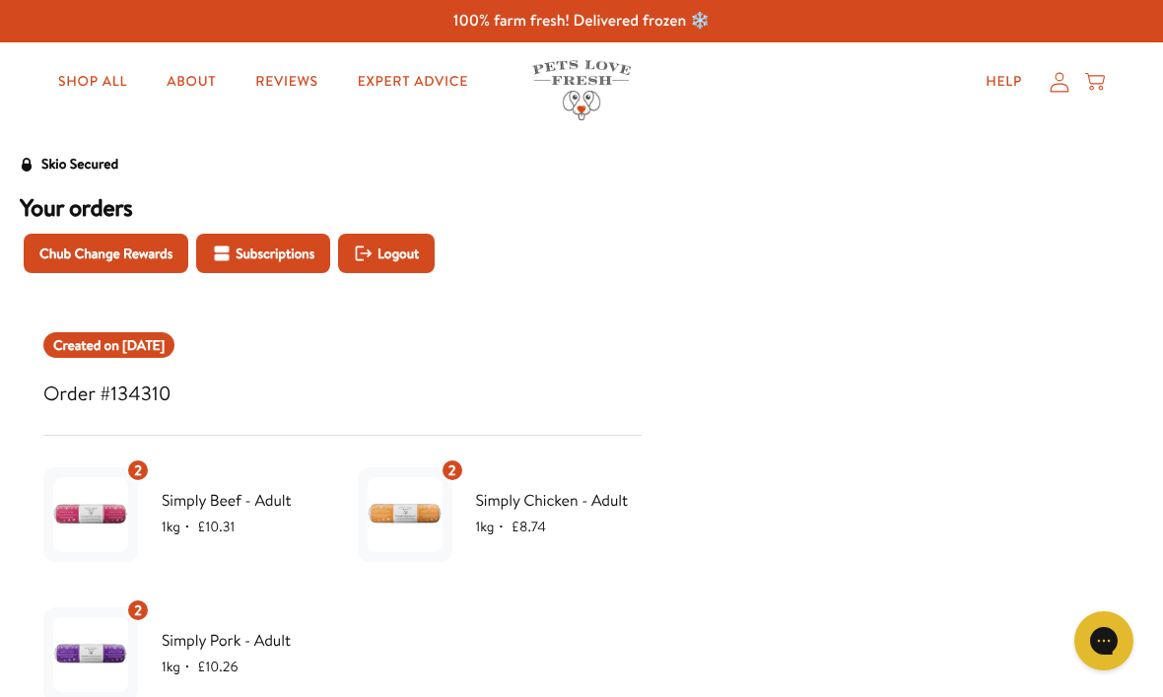
click at [264, 263] on button "Subscriptions" at bounding box center [263, 253] width 134 height 39
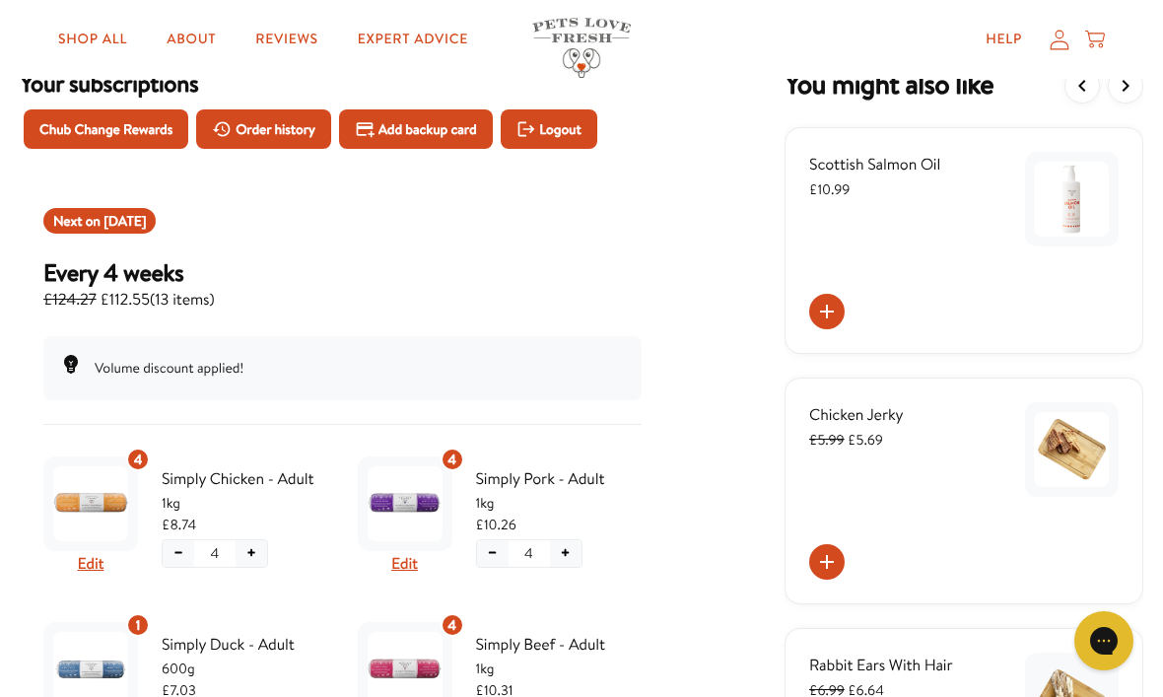
scroll to position [122, 0]
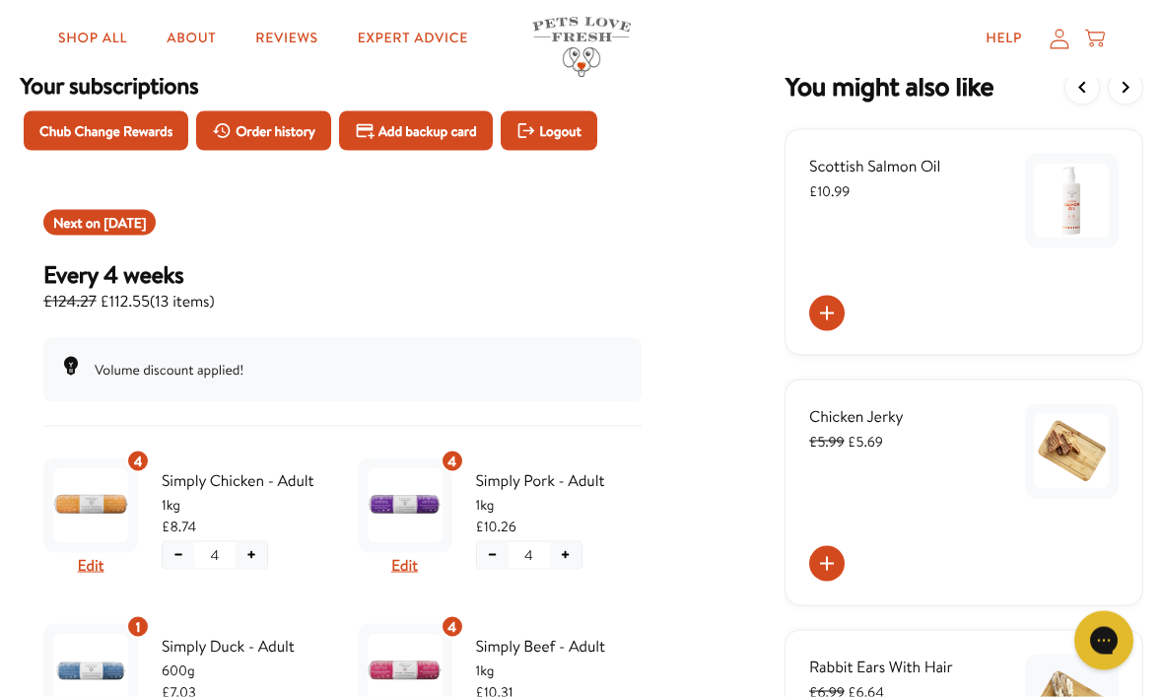
click at [142, 213] on span "Oct 13, 2025" at bounding box center [124, 223] width 42 height 20
click at [139, 224] on span "Oct 13, 2025" at bounding box center [124, 223] width 42 height 20
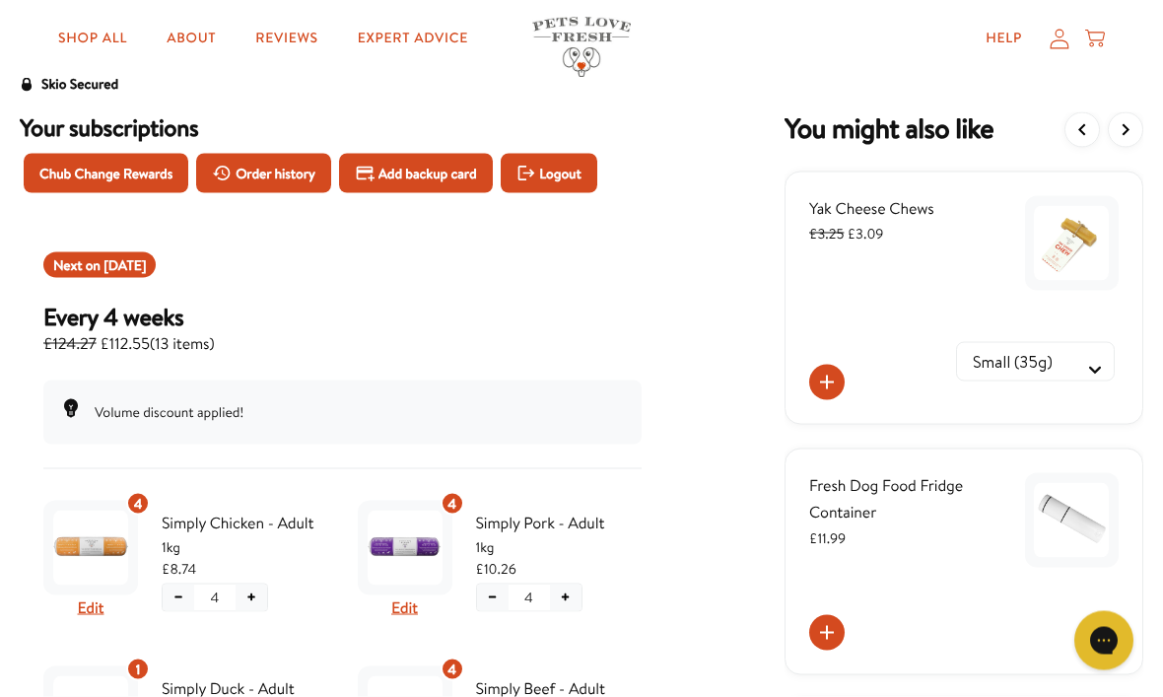
scroll to position [75, 0]
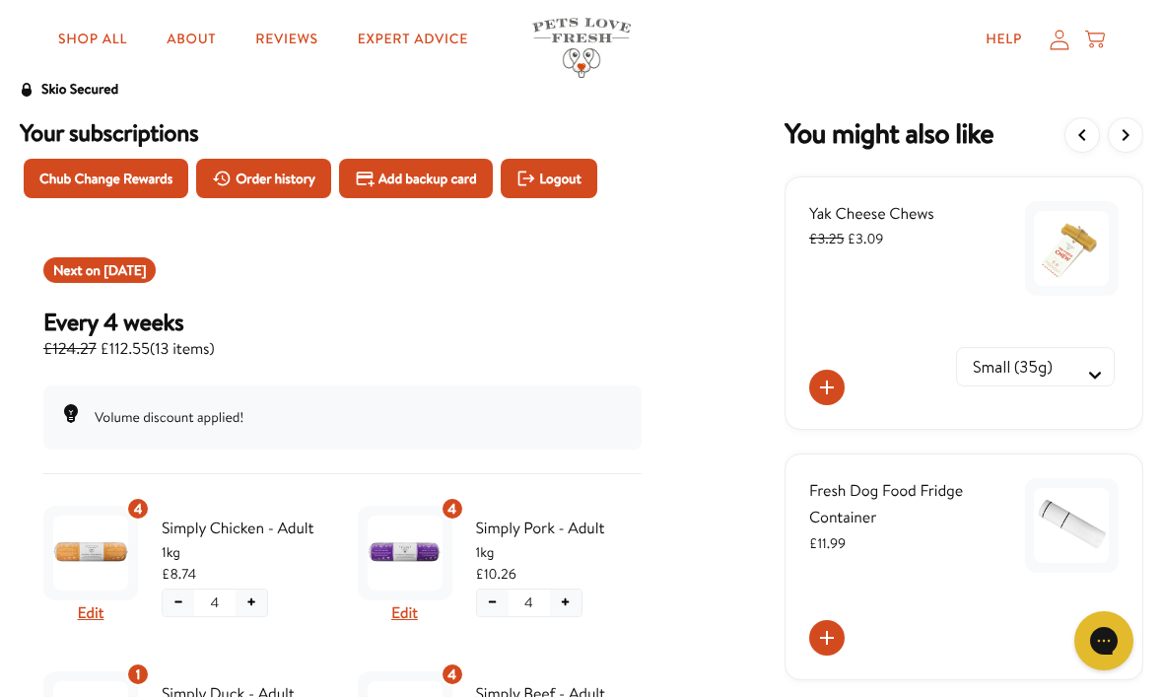
click at [263, 171] on span "Order history" at bounding box center [276, 179] width 80 height 22
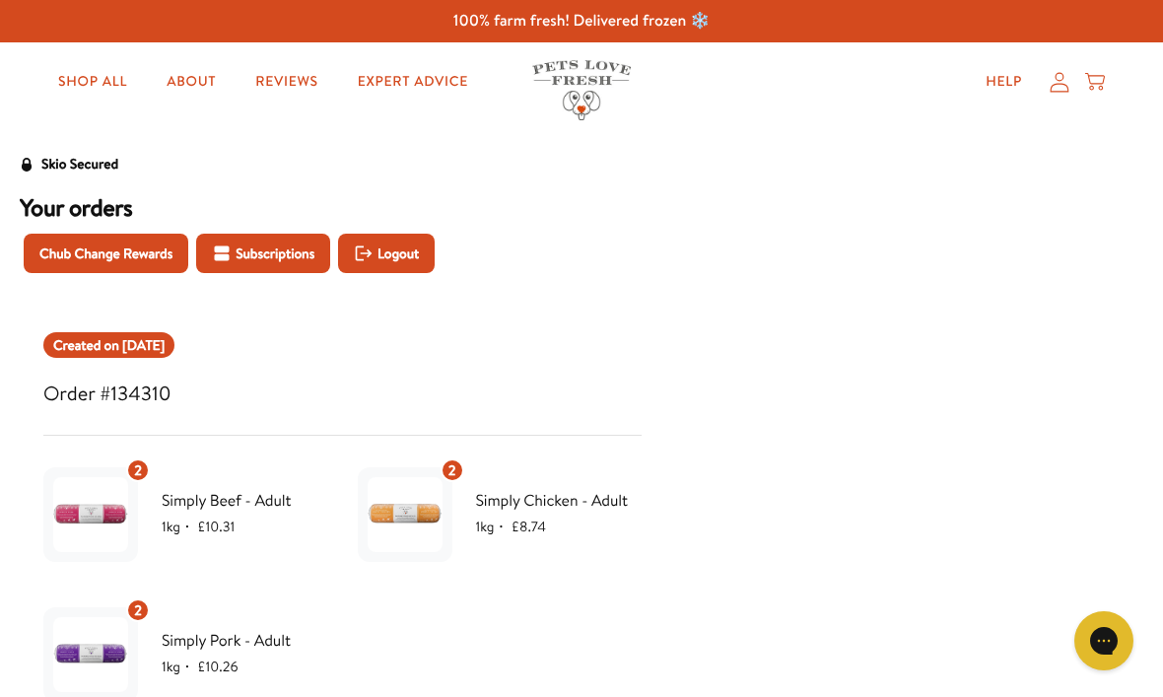
click at [297, 248] on span "Subscriptions" at bounding box center [275, 253] width 79 height 22
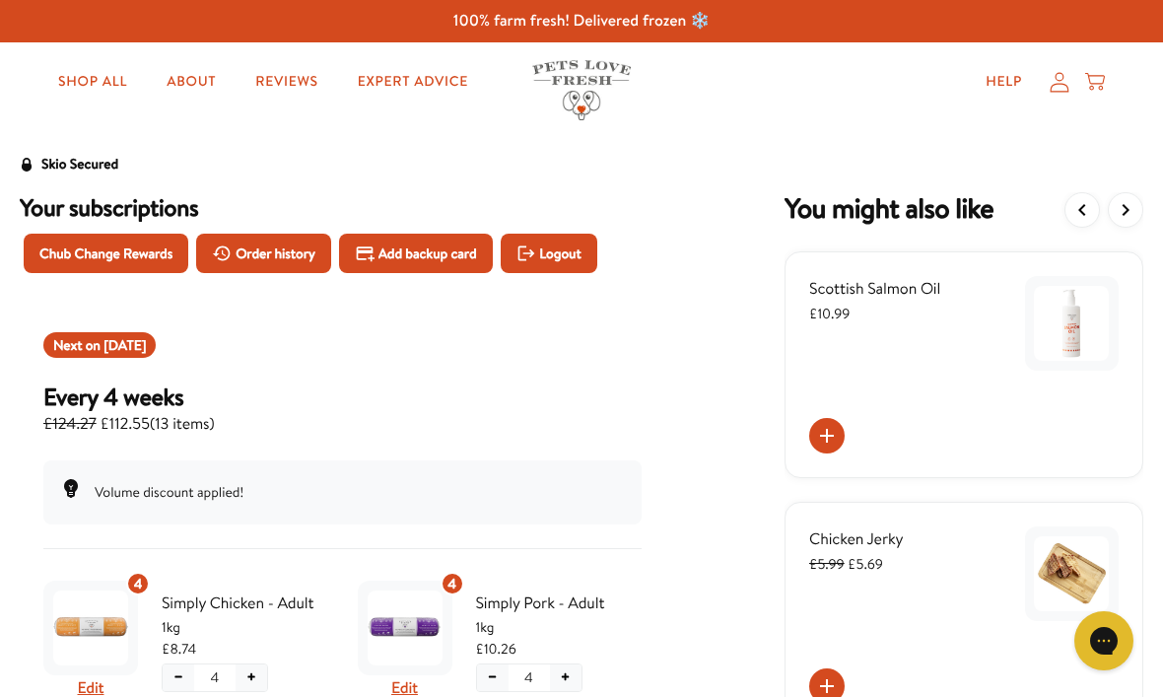
click at [146, 348] on span "Oct 13, 2025" at bounding box center [124, 345] width 42 height 20
click at [146, 343] on span "Oct 13, 2025" at bounding box center [124, 345] width 42 height 20
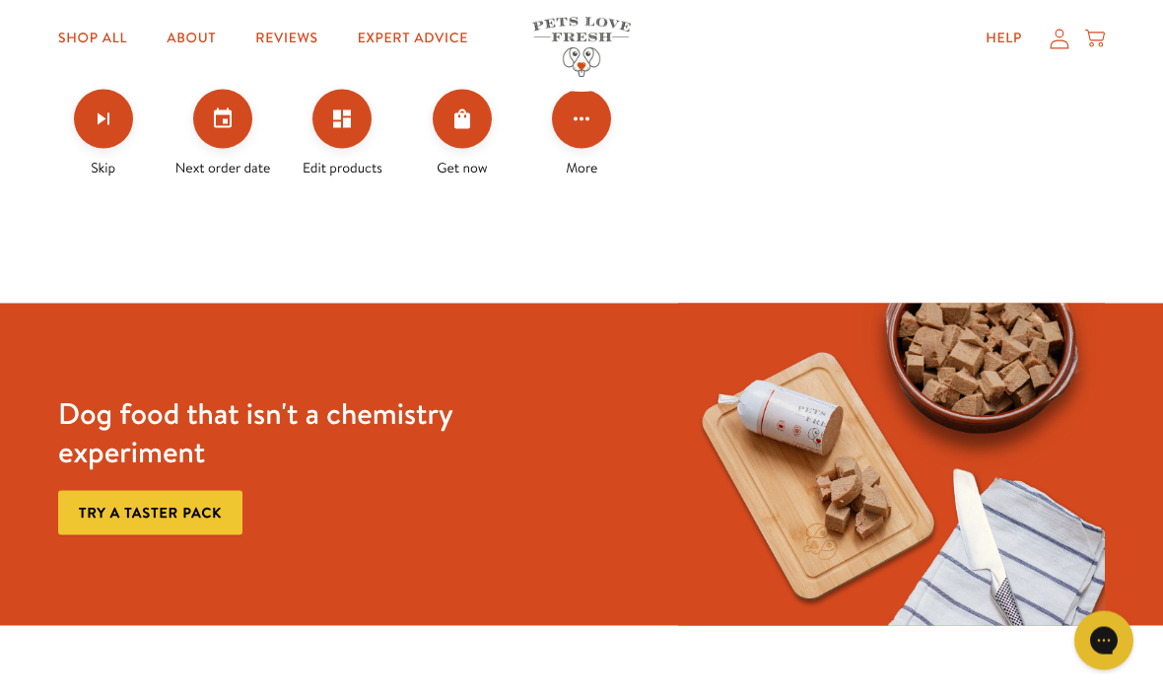
scroll to position [1001, 0]
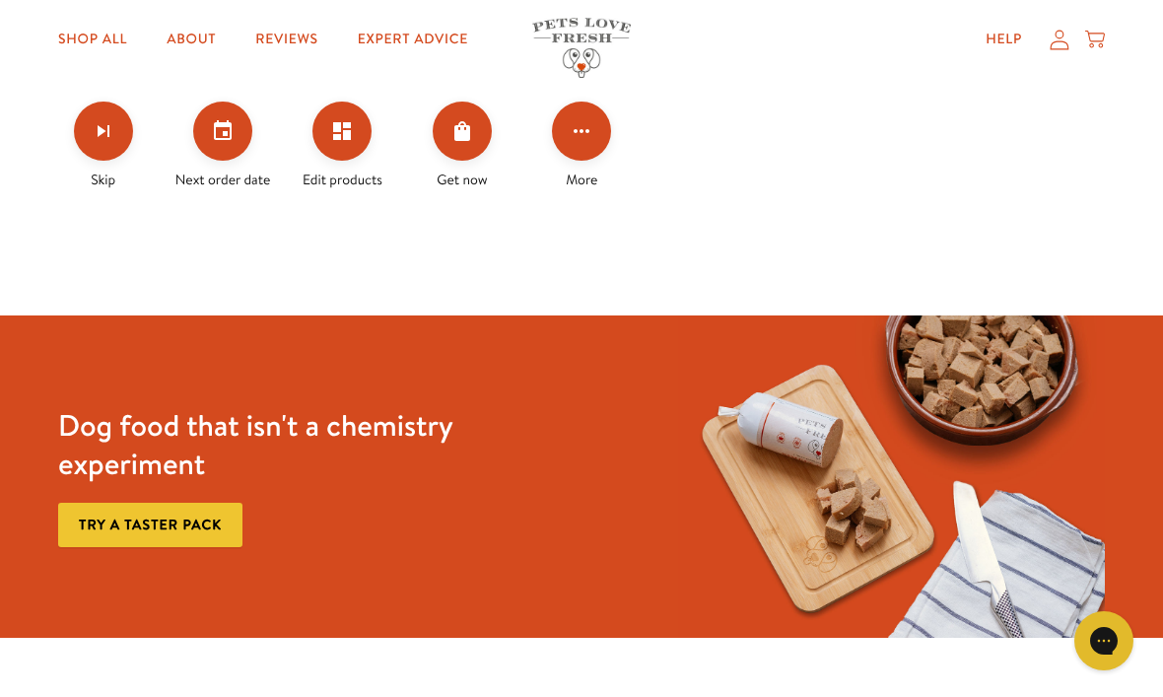
click at [231, 143] on button "Set your next order date" at bounding box center [222, 130] width 59 height 59
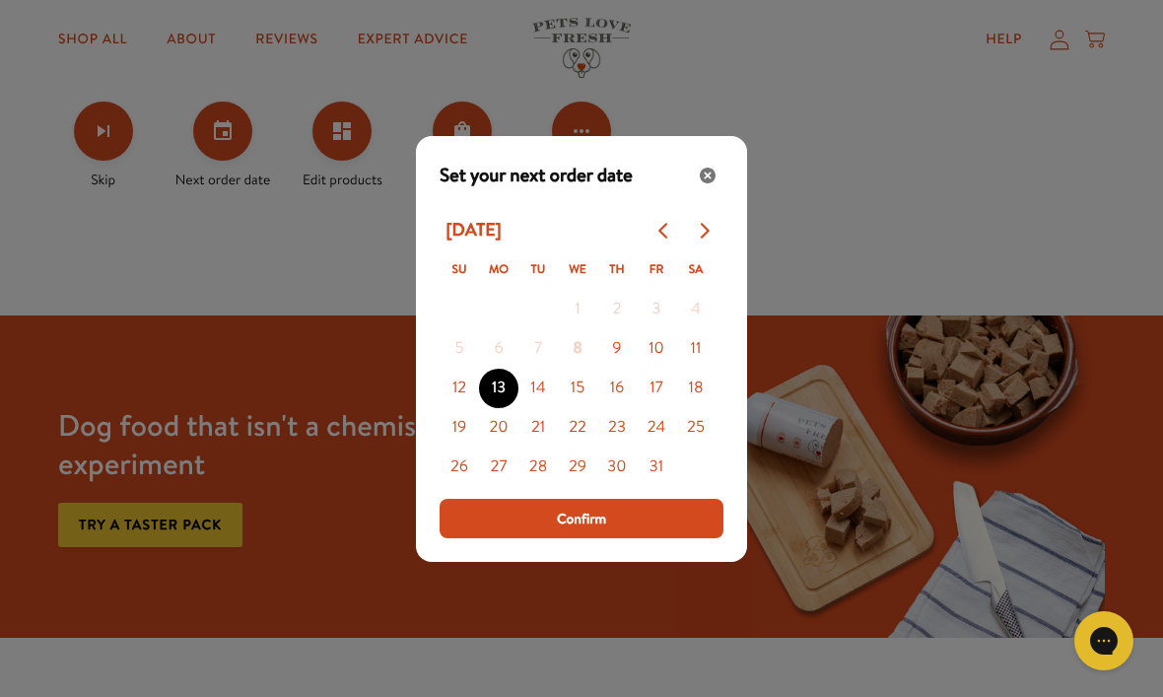
click at [906, 218] on div "Modal" at bounding box center [581, 348] width 1163 height 697
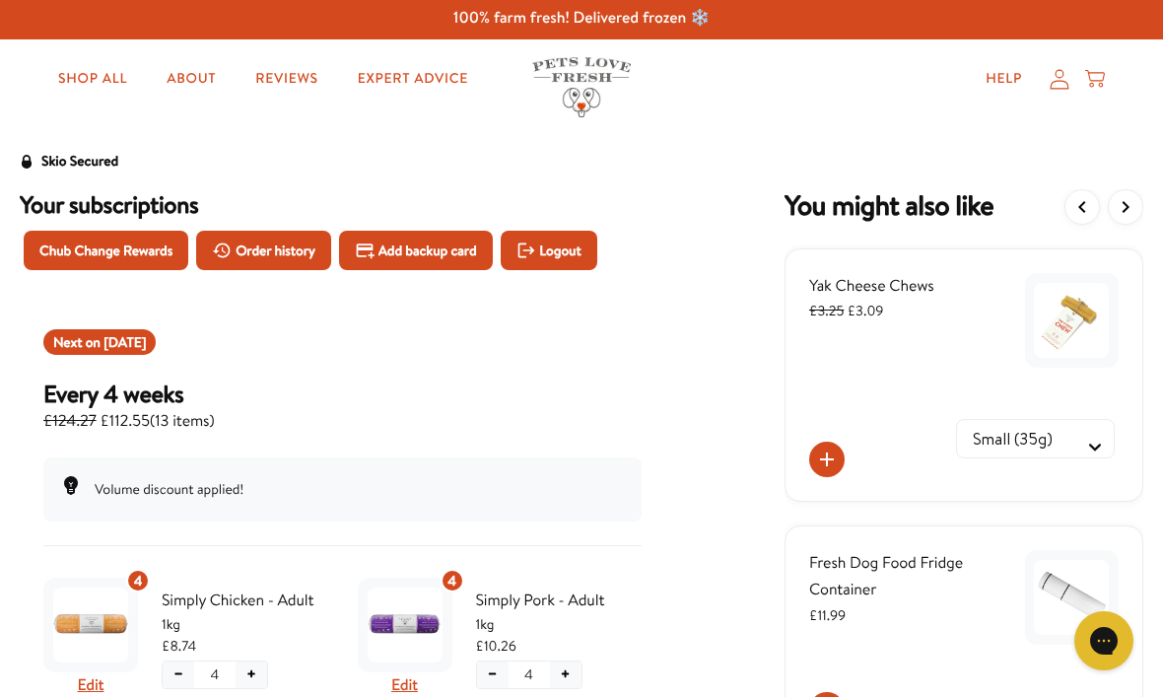
scroll to position [0, 0]
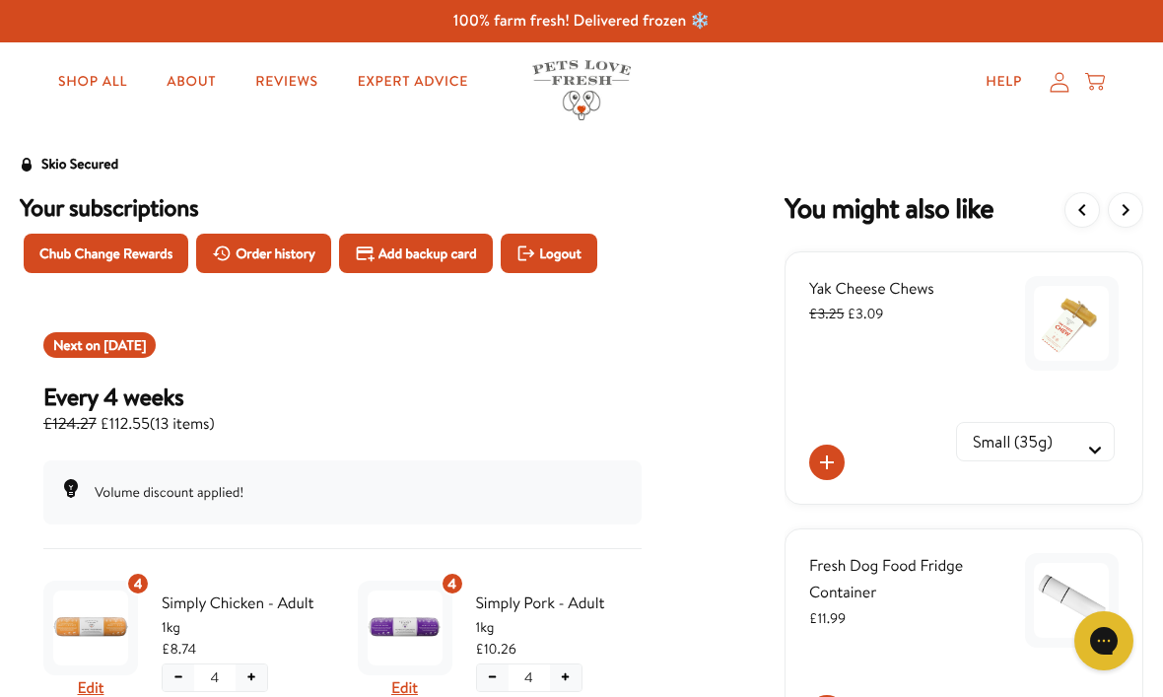
click at [285, 247] on span "Order history" at bounding box center [276, 253] width 80 height 22
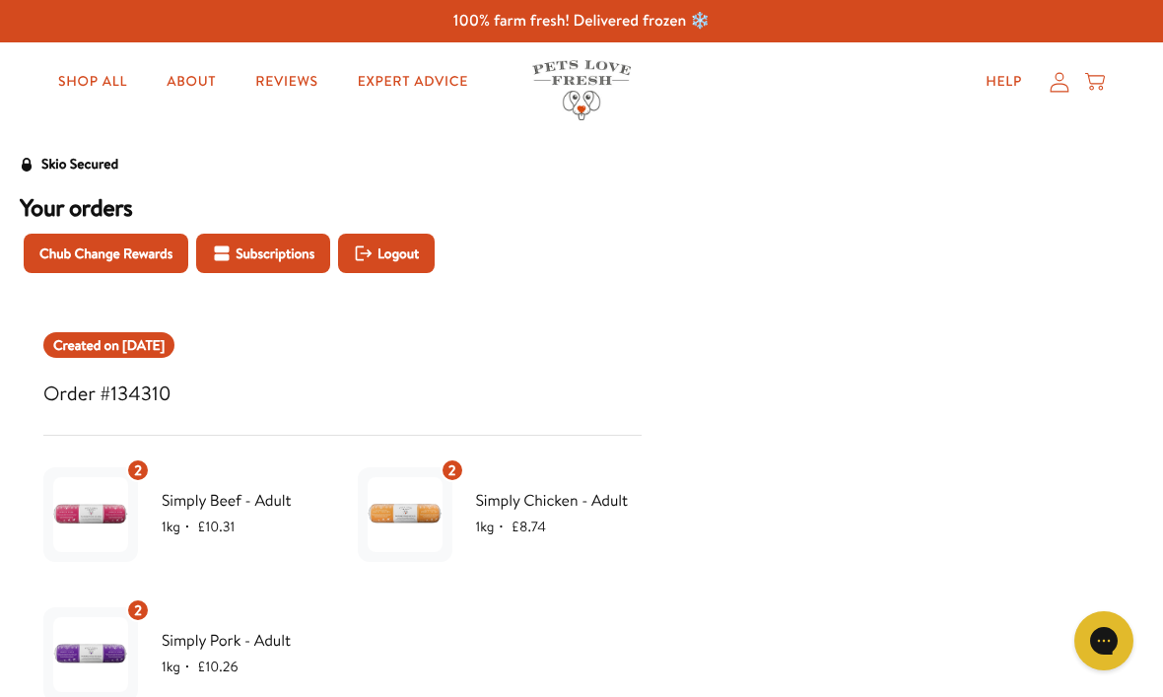
click at [274, 258] on span "Subscriptions" at bounding box center [275, 253] width 79 height 22
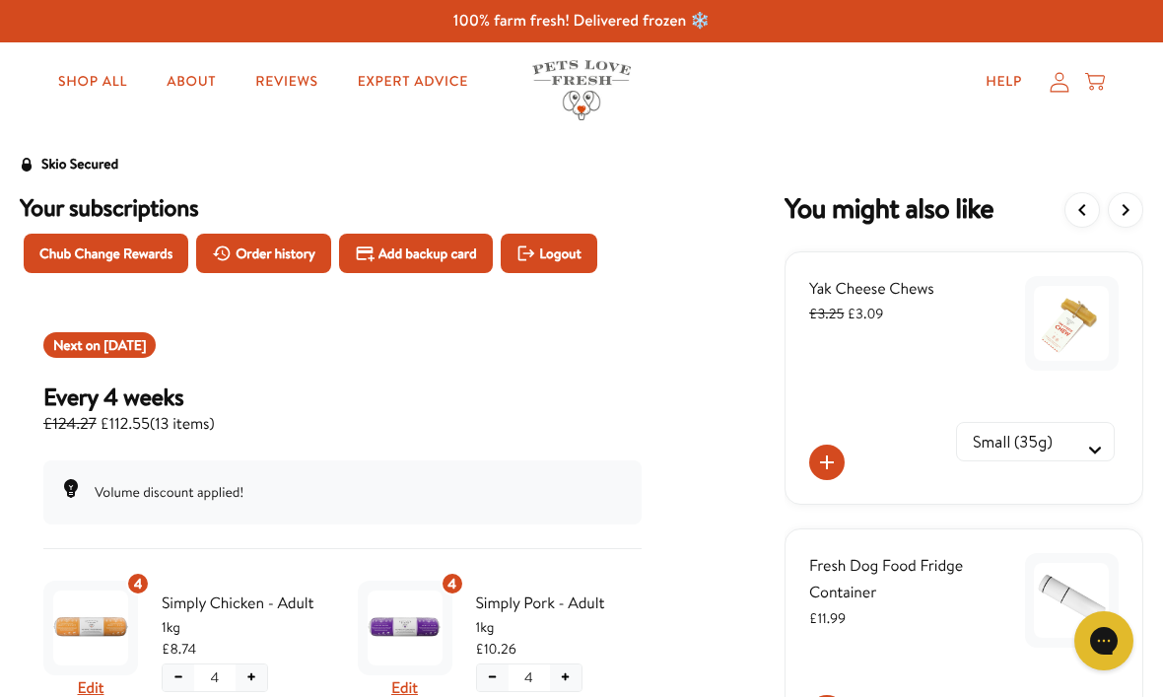
click at [146, 347] on span "Oct 13, 2025" at bounding box center [124, 345] width 42 height 20
click at [162, 400] on h3 "Every 4 weeks" at bounding box center [128, 396] width 171 height 30
click at [164, 390] on h3 "Every 4 weeks" at bounding box center [128, 396] width 171 height 30
click at [1057, 82] on icon at bounding box center [1059, 82] width 20 height 21
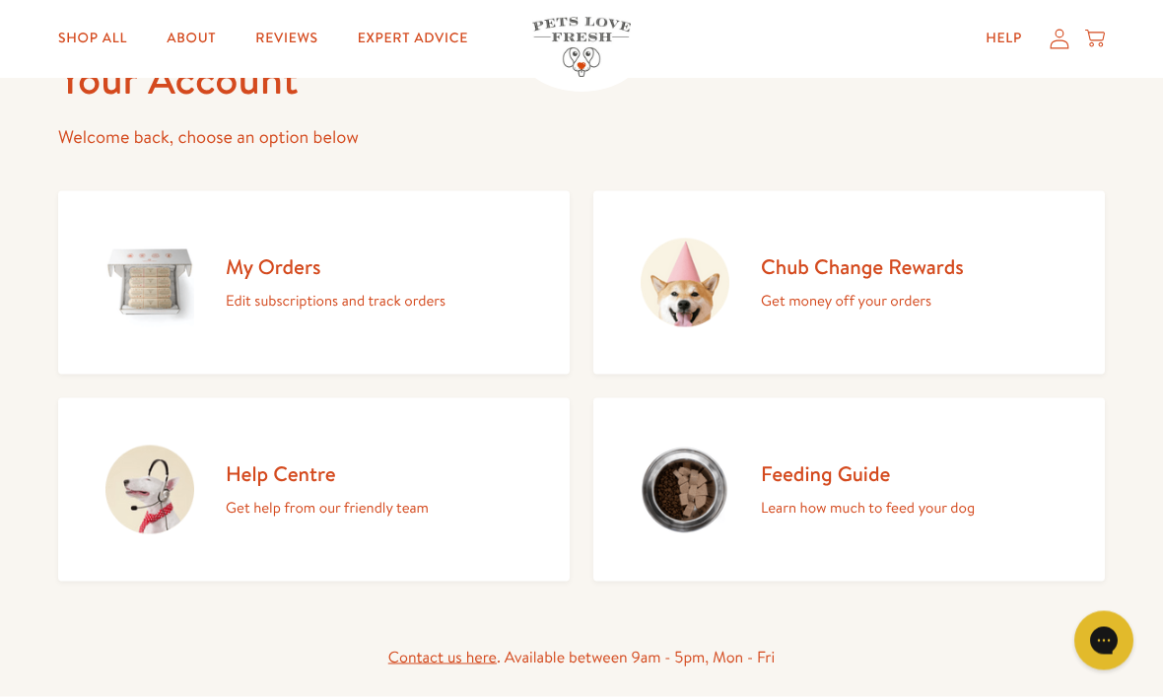
scroll to position [133, 0]
click at [305, 261] on h2 "My Orders" at bounding box center [336, 265] width 220 height 27
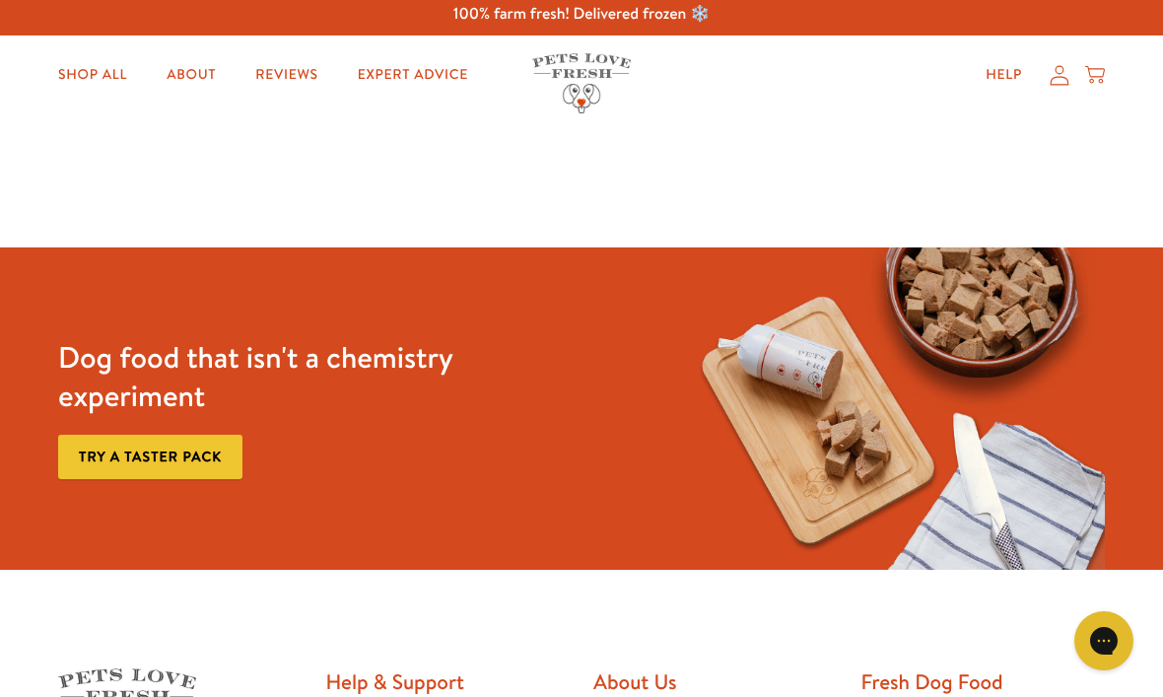
scroll to position [33, 0]
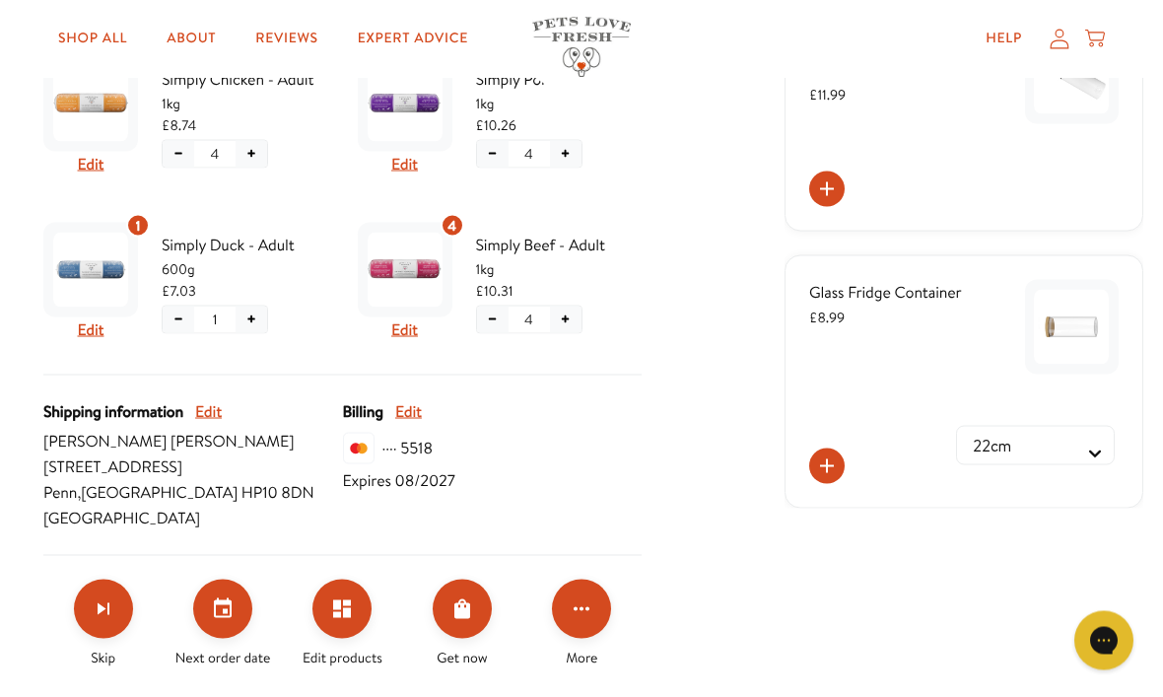
scroll to position [522, 0]
click at [594, 617] on button "Click for more options" at bounding box center [581, 609] width 59 height 59
click at [679, 629] on button "Edit frequency" at bounding box center [661, 629] width 112 height 24
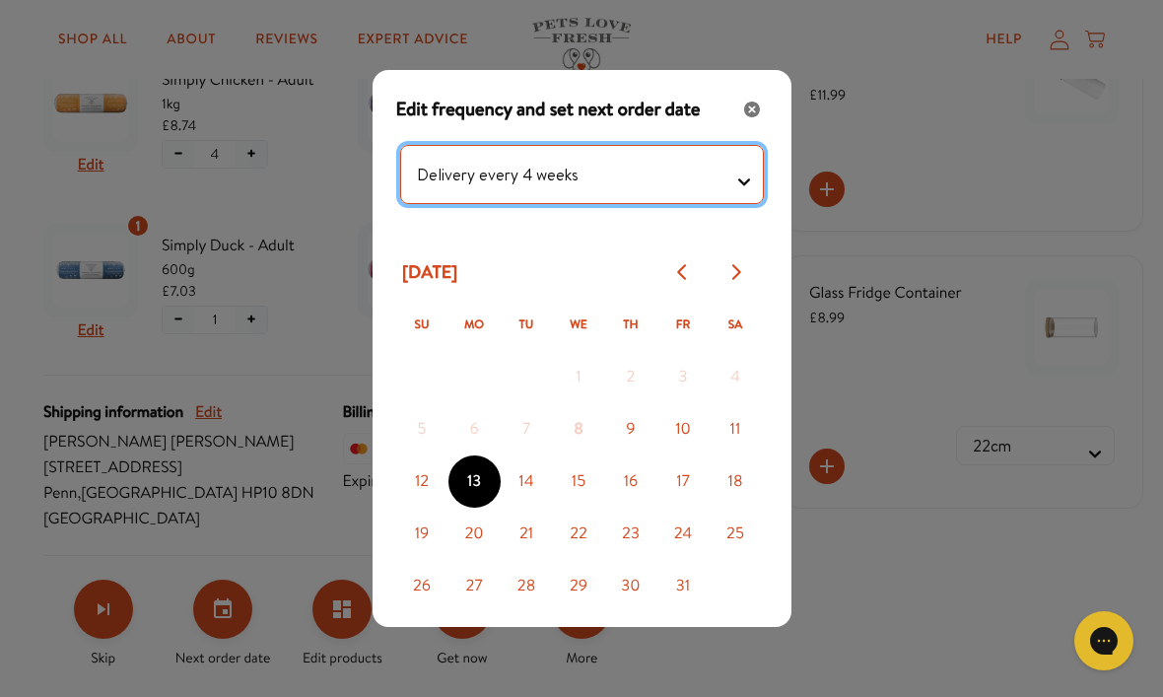
click at [746, 196] on testing "Delivery every 1 week Delivery every 2 weeks Delivery every 3 weeks Delivery ev…" at bounding box center [582, 174] width 364 height 59
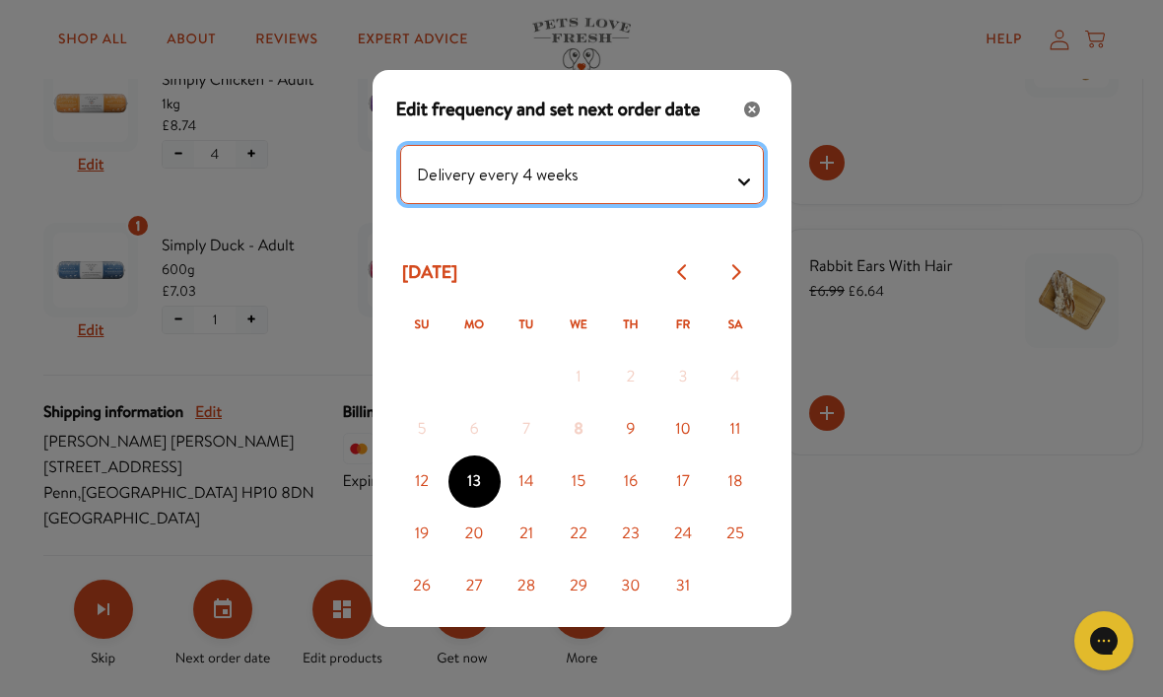
select testing "Delivery every 5 weeks"
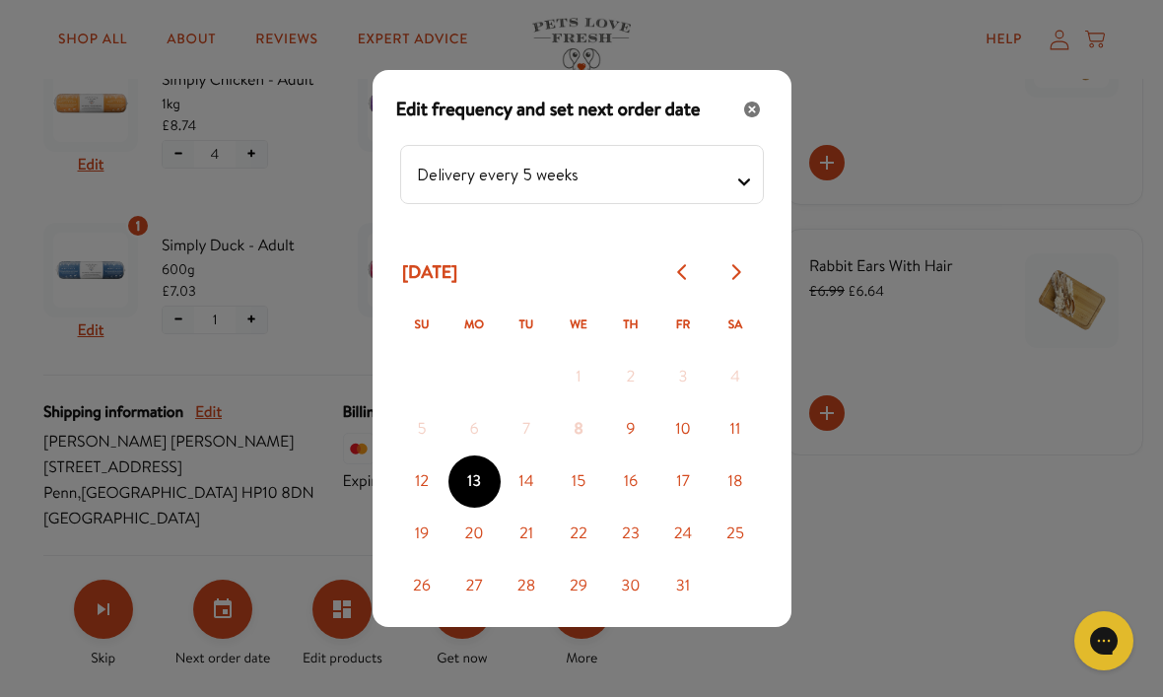
click at [629, 640] on button "Apply" at bounding box center [581, 647] width 371 height 39
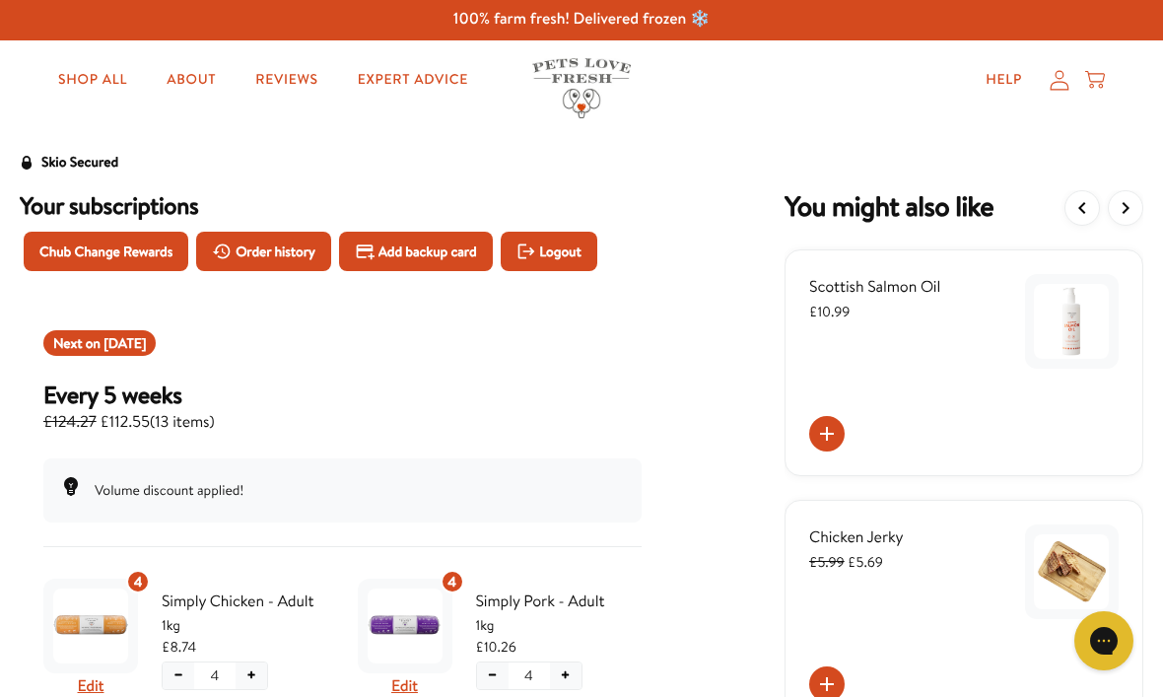
scroll to position [0, 0]
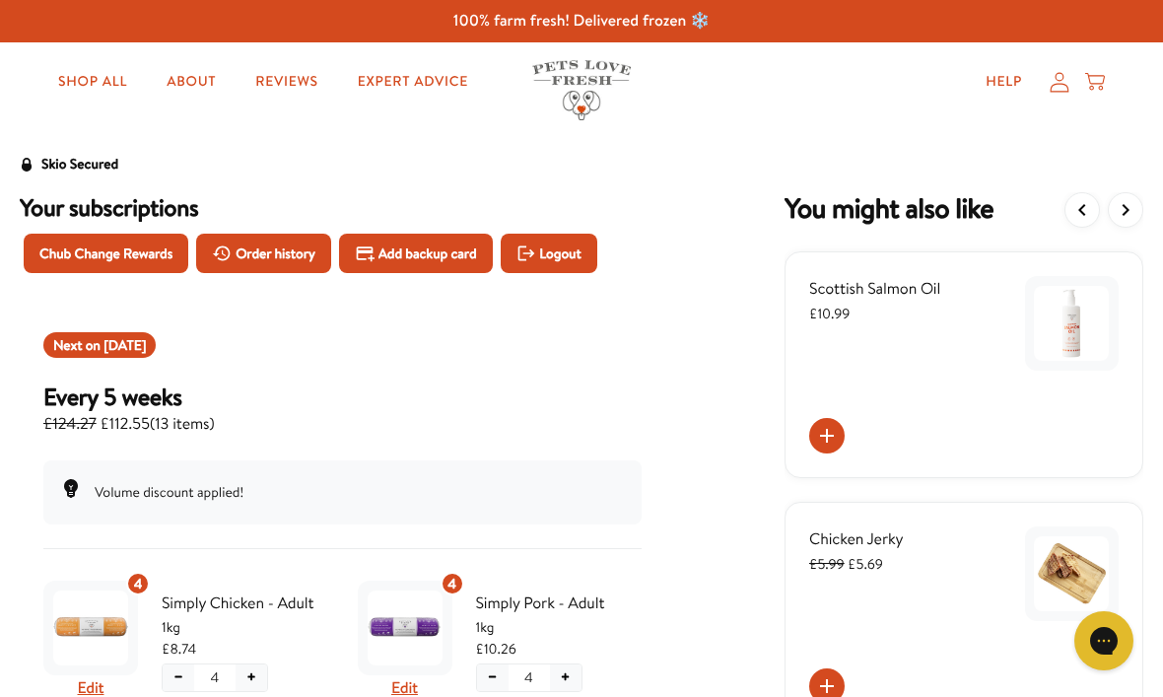
click at [1054, 92] on icon at bounding box center [1059, 82] width 20 height 21
